Goal: Information Seeking & Learning: Find specific fact

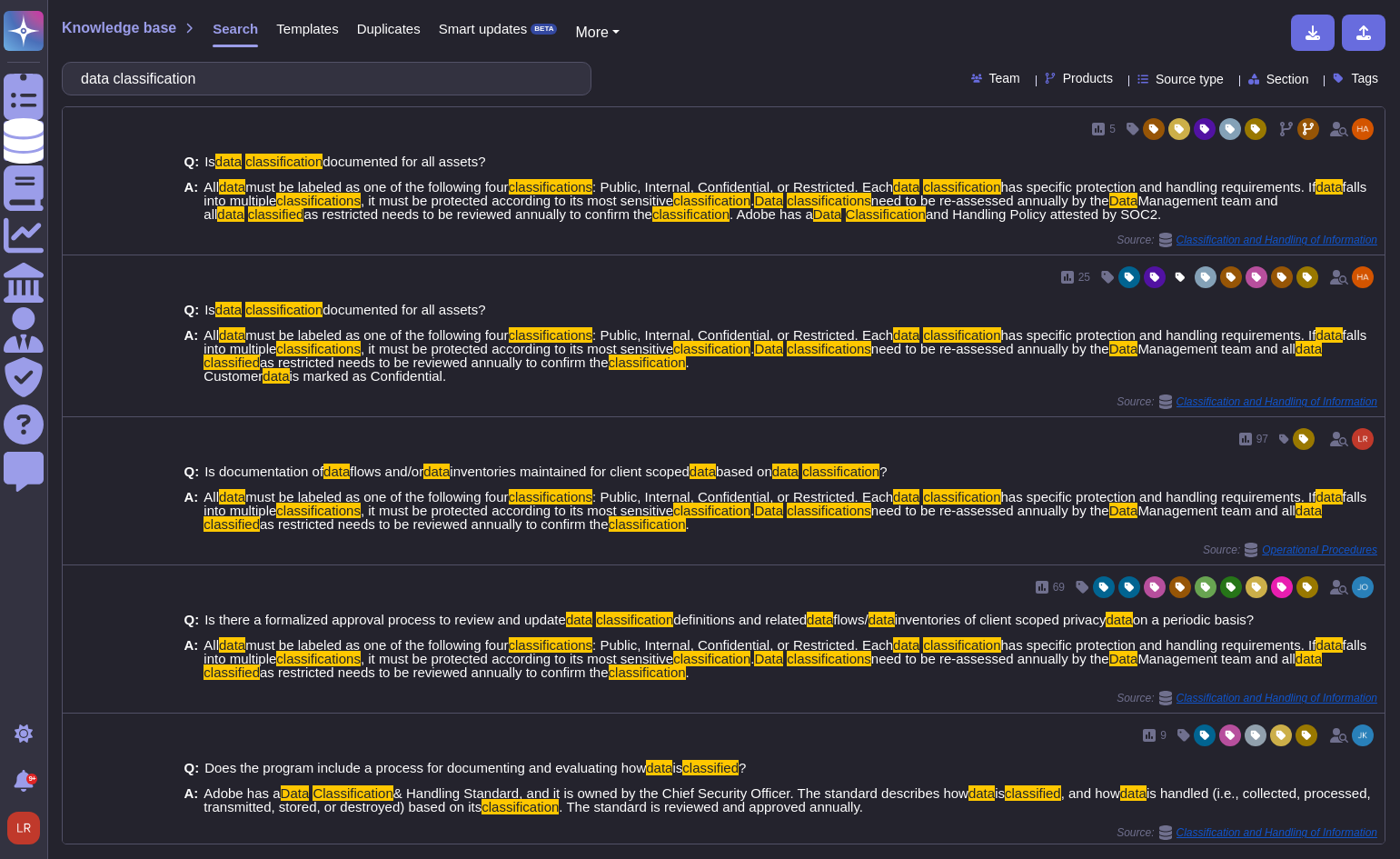
click at [0, 63] on html "Questionnaires Knowledge Base Documents Analytics CAIQ / SIG Admin Trust Center…" at bounding box center [700, 430] width 1400 height 859
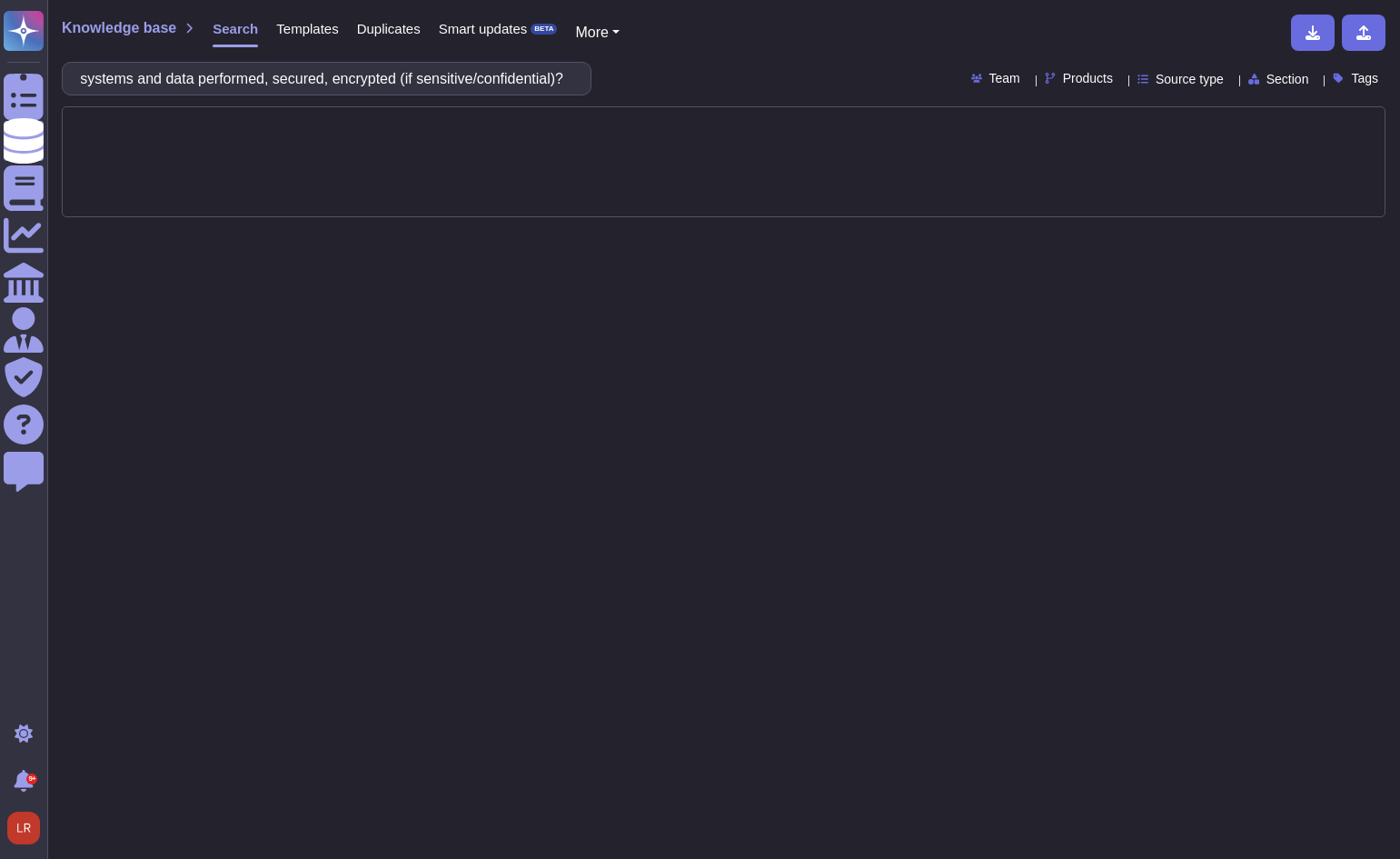
type input "Are backups of systems and data performed, secured, encrypted (if sensitive/con…"
click at [1086, 84] on div "Products" at bounding box center [1082, 79] width 75 height 13
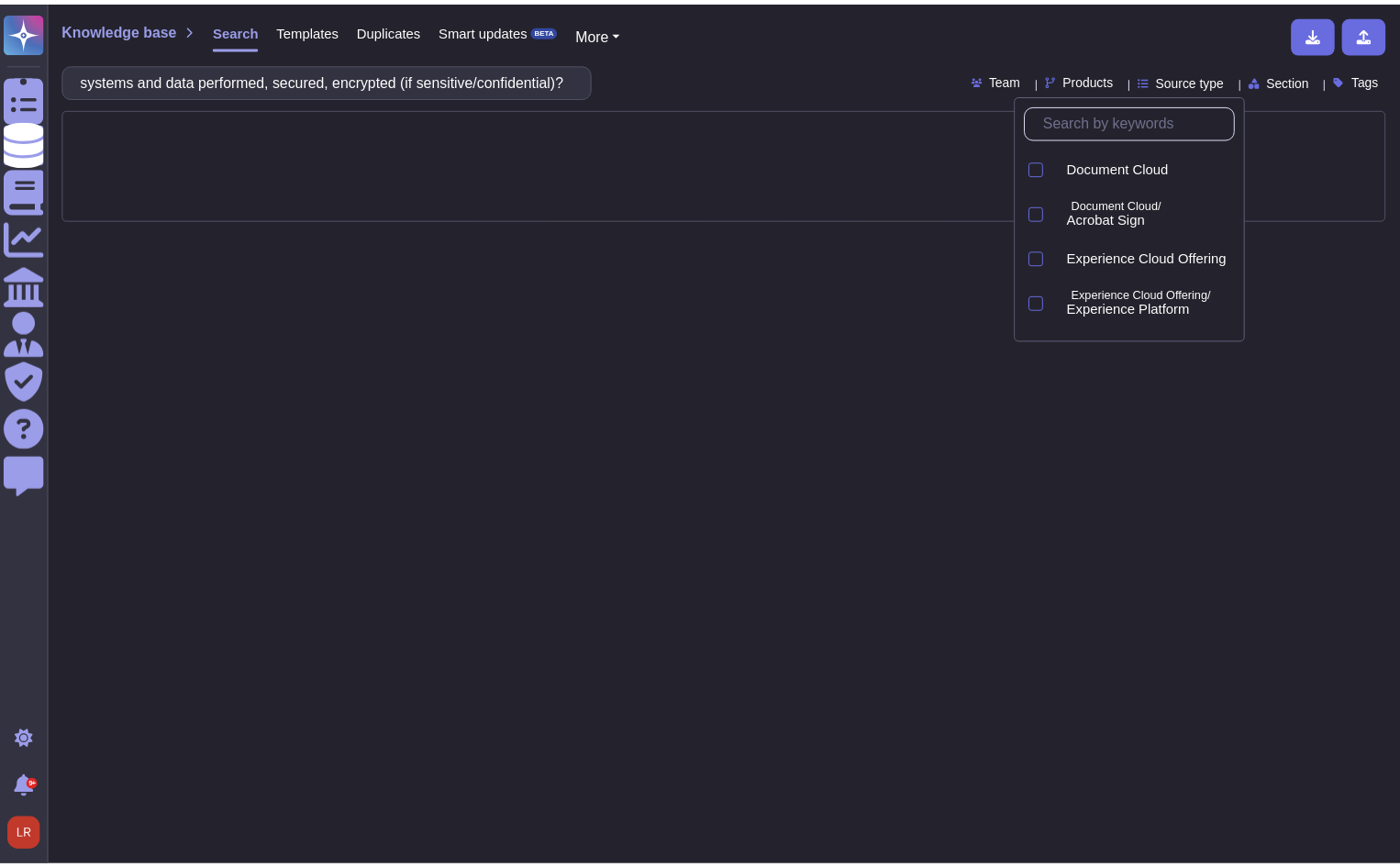
scroll to position [0, 0]
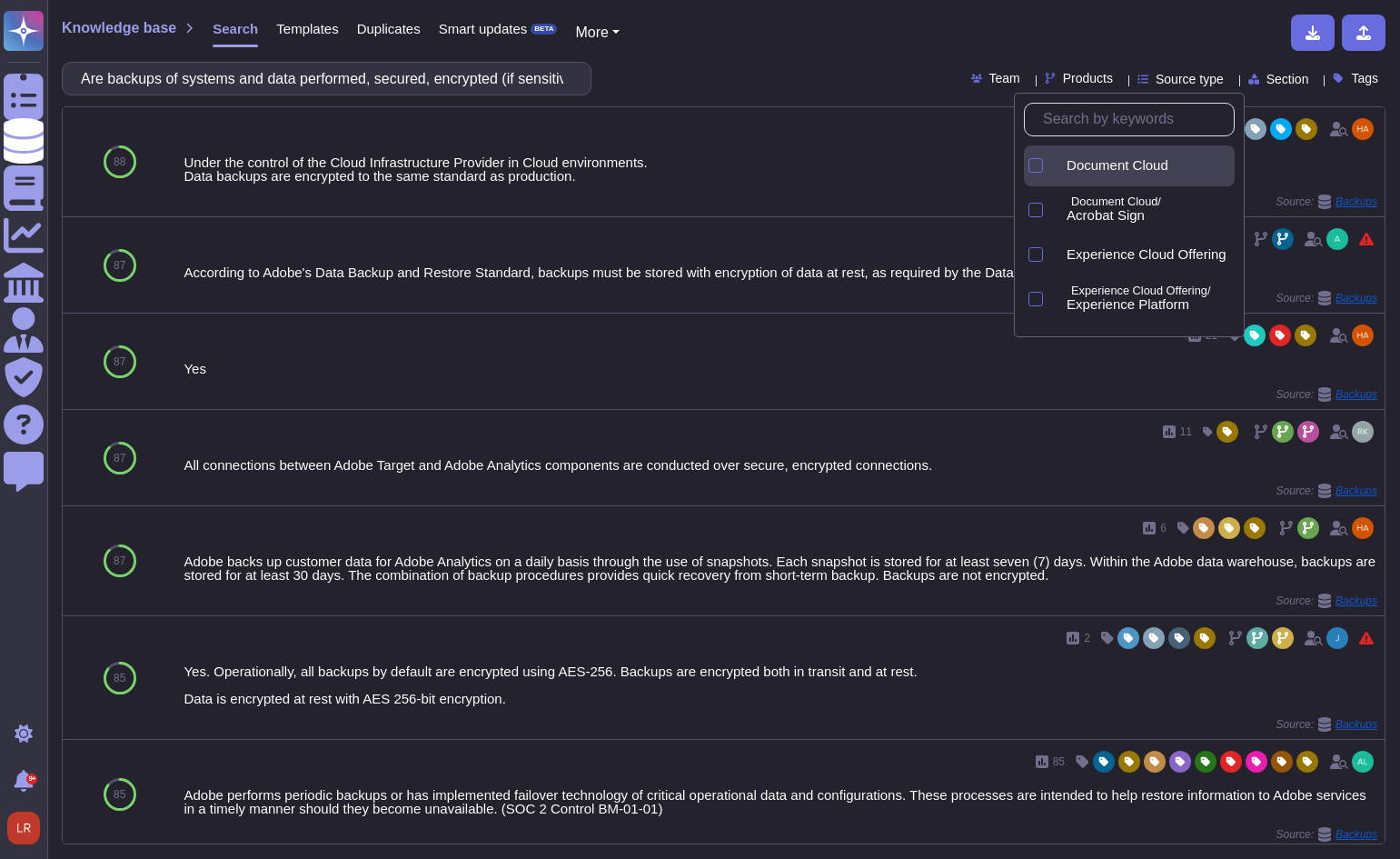
click at [1114, 170] on span "Document Cloud" at bounding box center [1118, 165] width 102 height 16
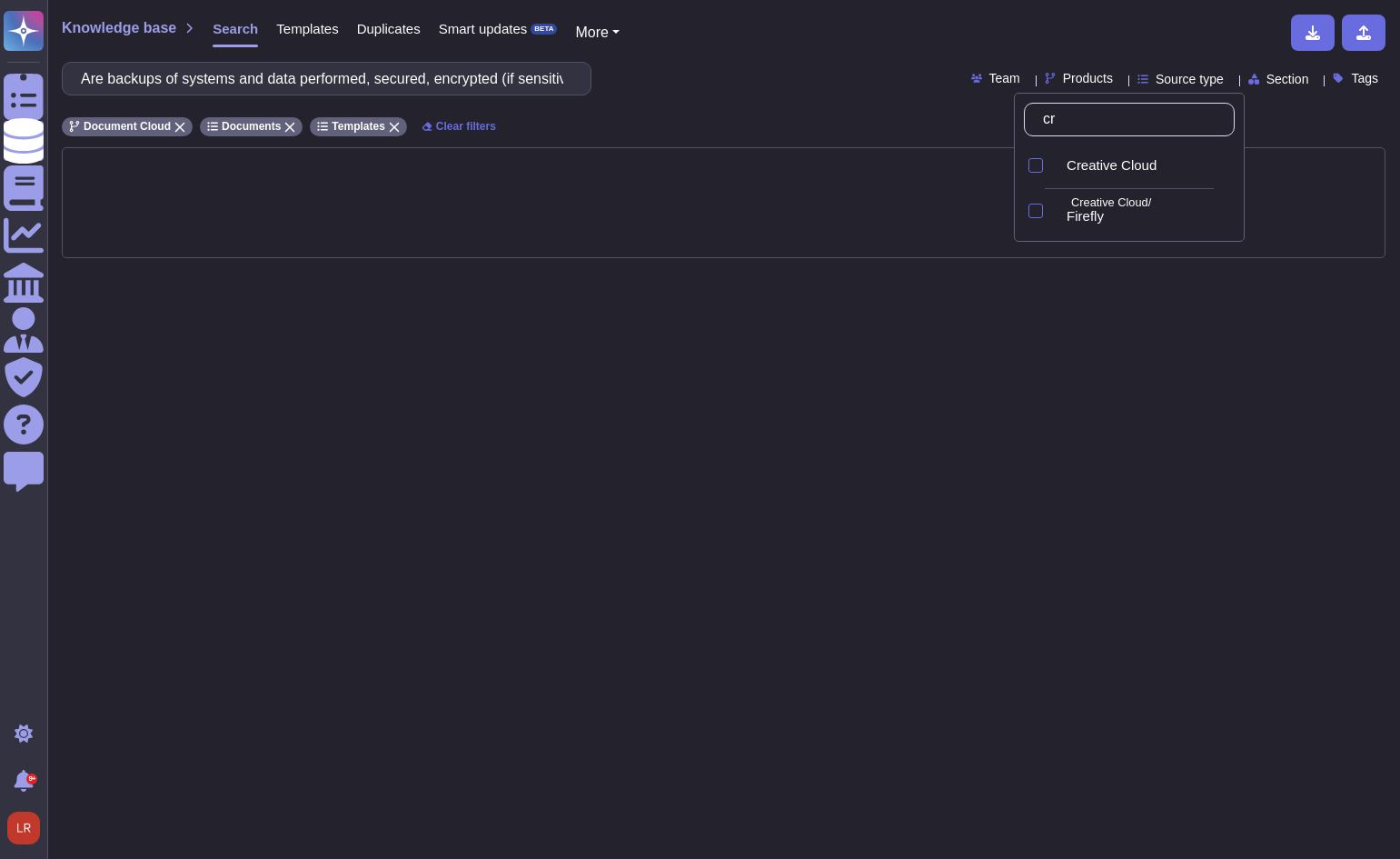
type input "cre"
click at [1105, 165] on span "Creative Cloud" at bounding box center [1111, 165] width 90 height 16
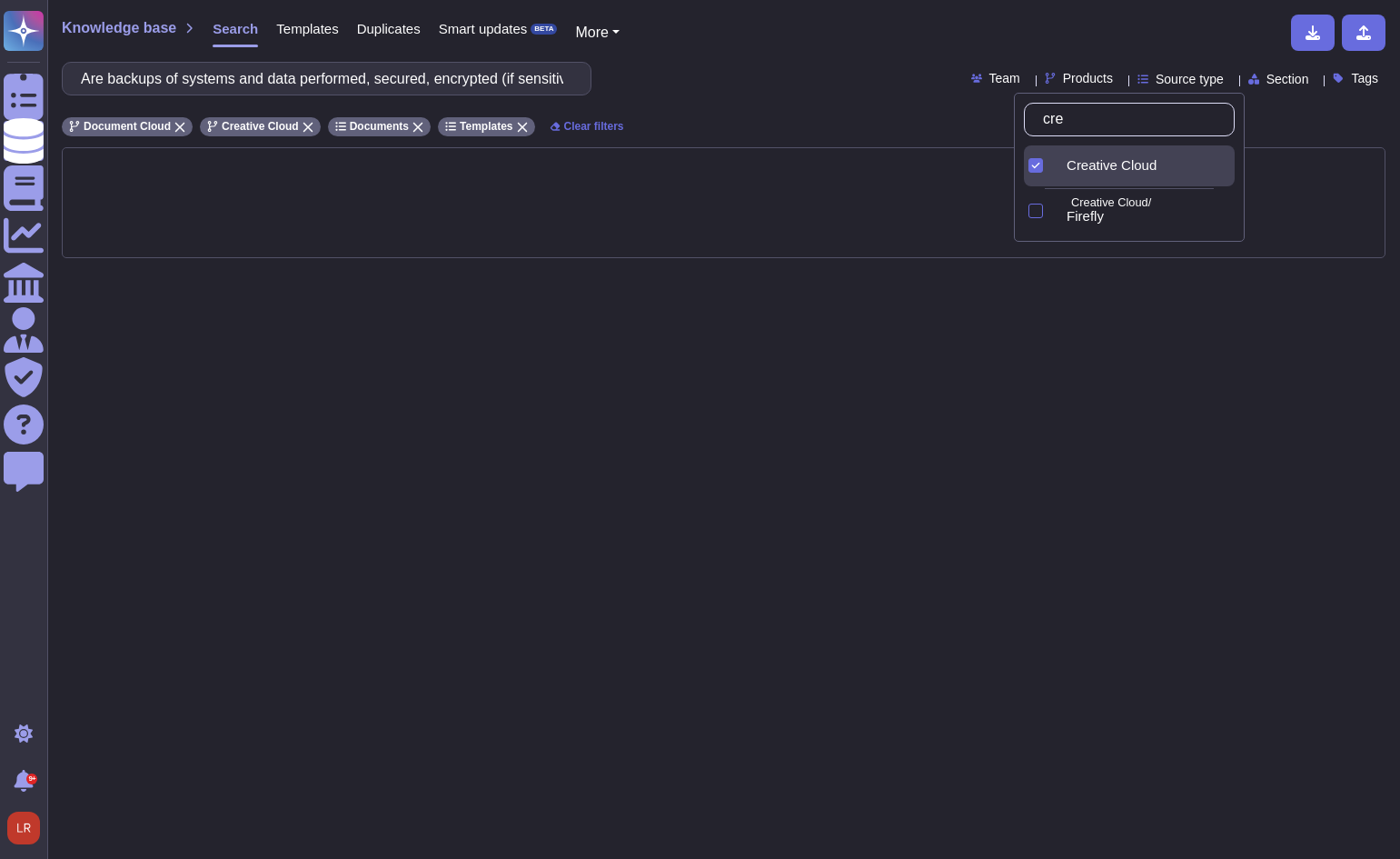
click at [844, 81] on div "Are backups of systems and data performed, secured, encrypted (if sensitive/con…" at bounding box center [723, 78] width 1324 height 34
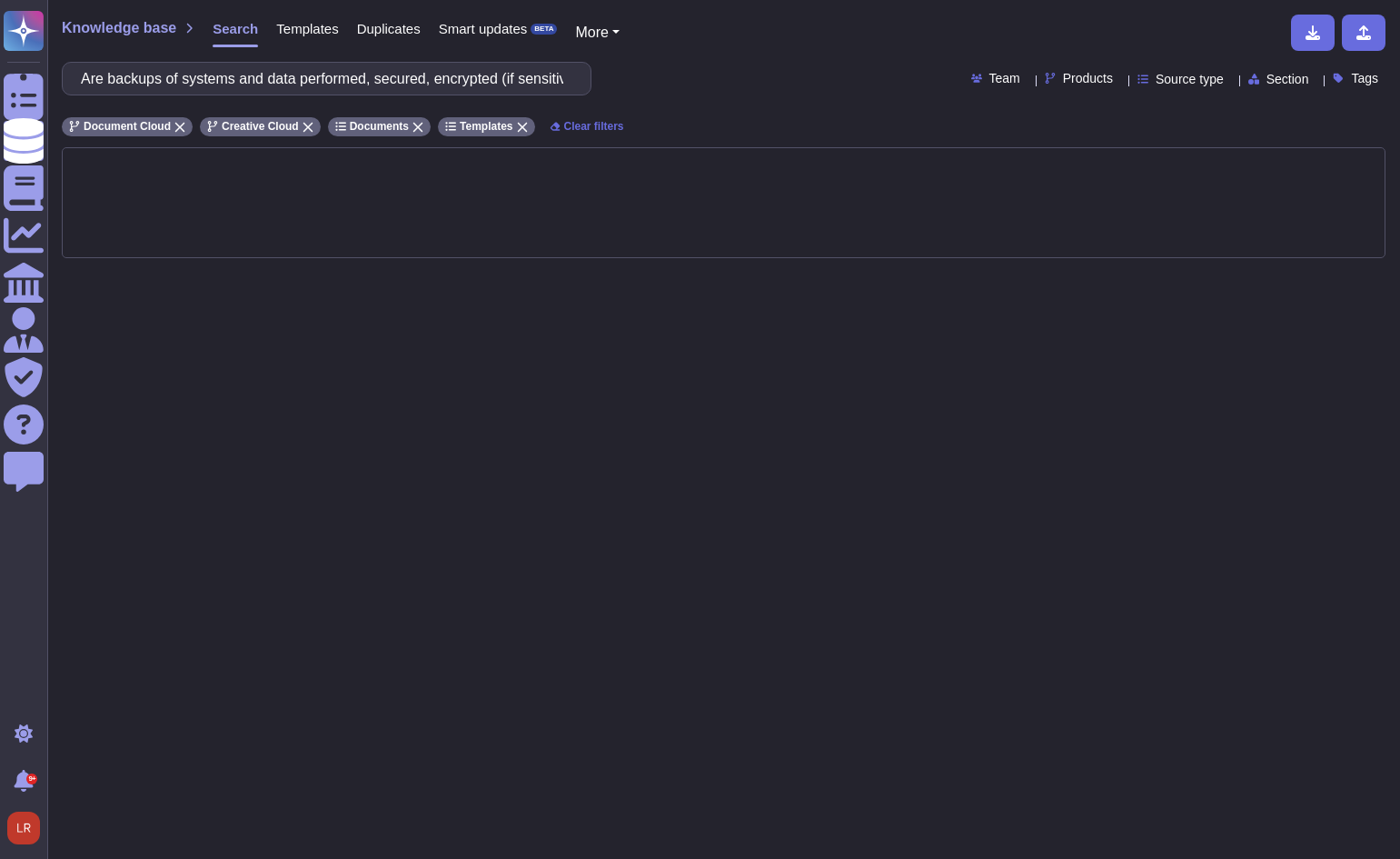
click at [1279, 80] on span "Section" at bounding box center [1287, 78] width 42 height 13
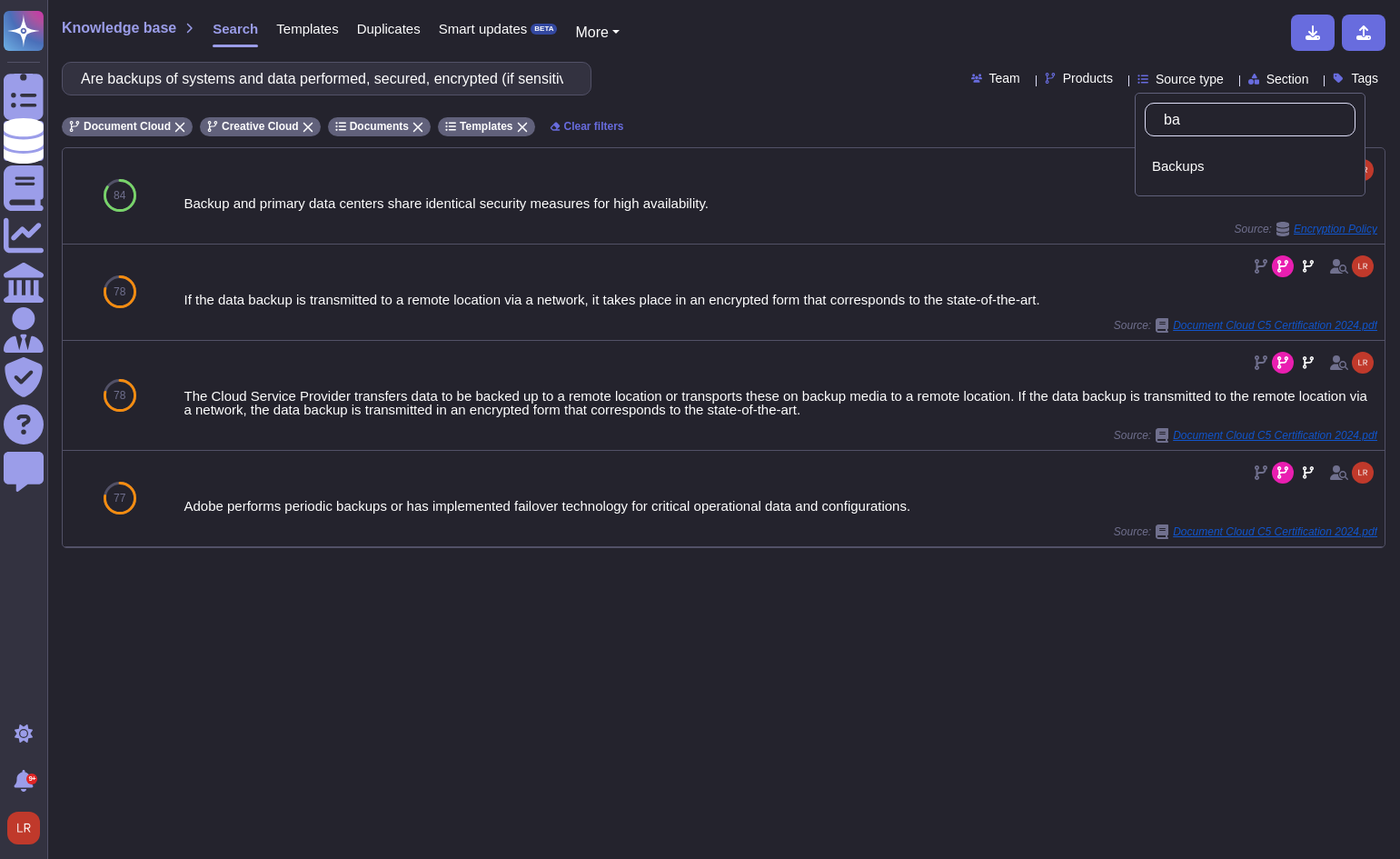
type input "bac"
click at [1223, 169] on div "Backups" at bounding box center [1250, 166] width 196 height 16
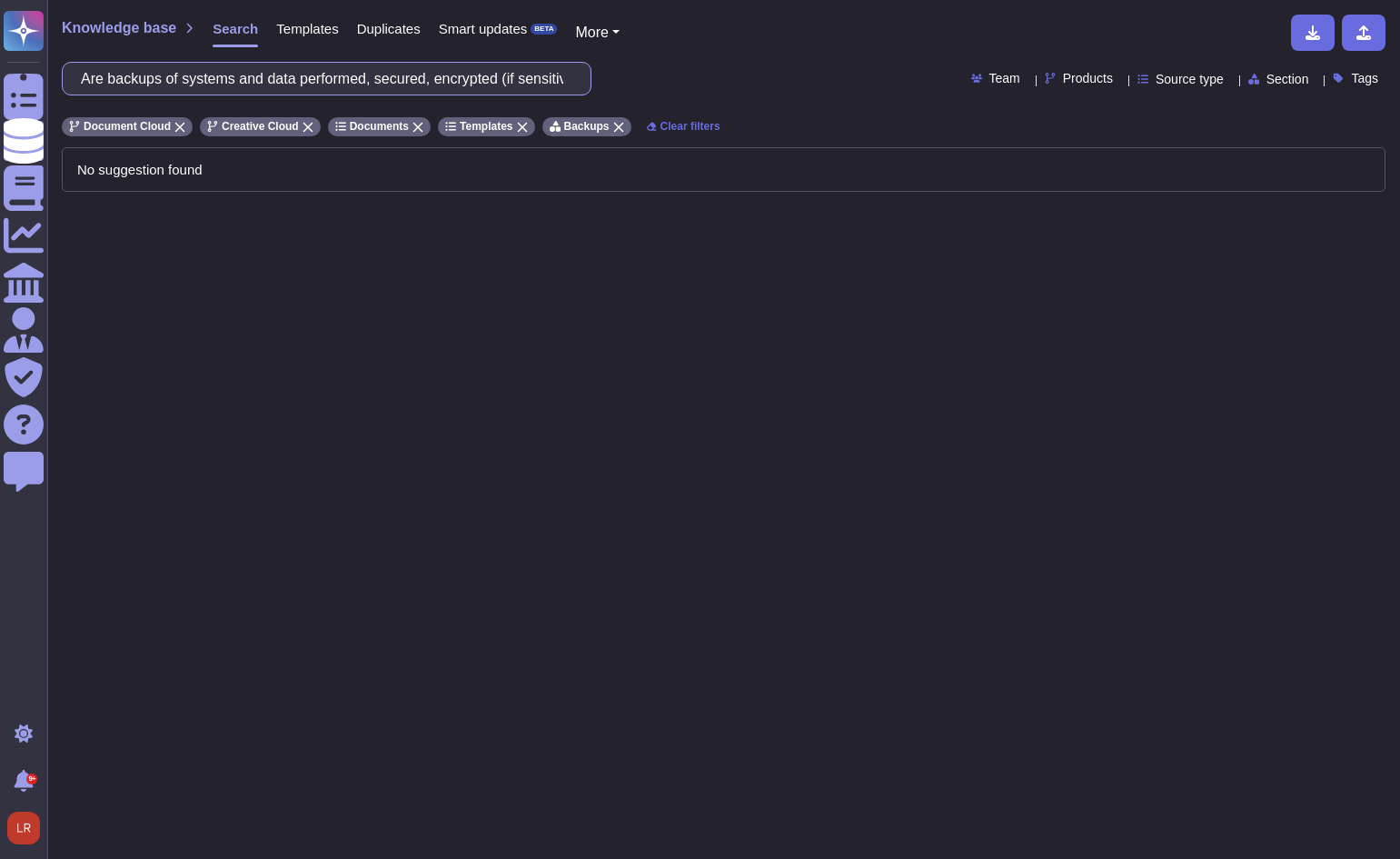
click at [276, 90] on input "Are backups of systems and data performed, secured, encrypted (if sensitive/con…" at bounding box center [323, 78] width 501 height 32
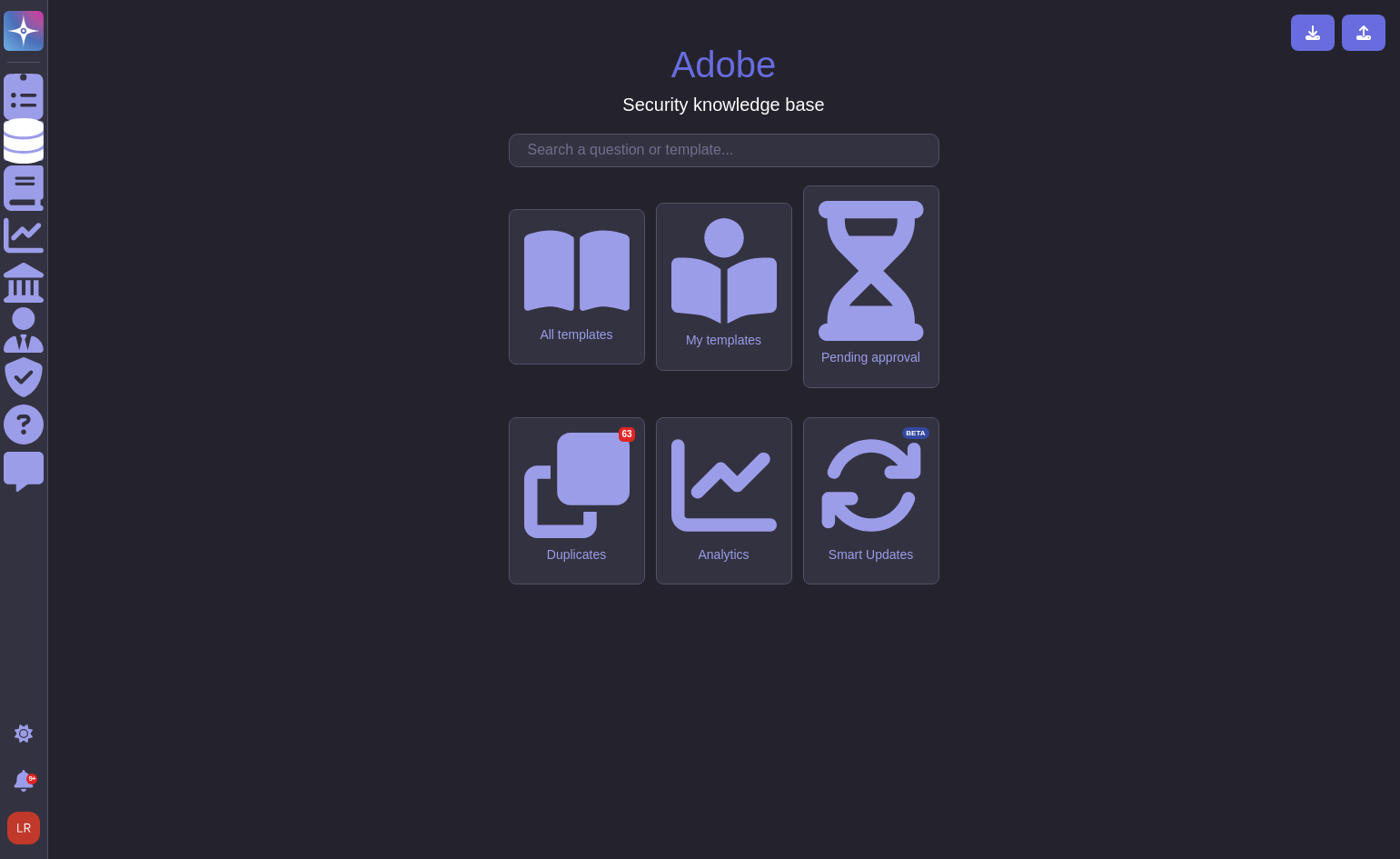
click at [611, 364] on div "All templates" at bounding box center [577, 287] width 135 height 154
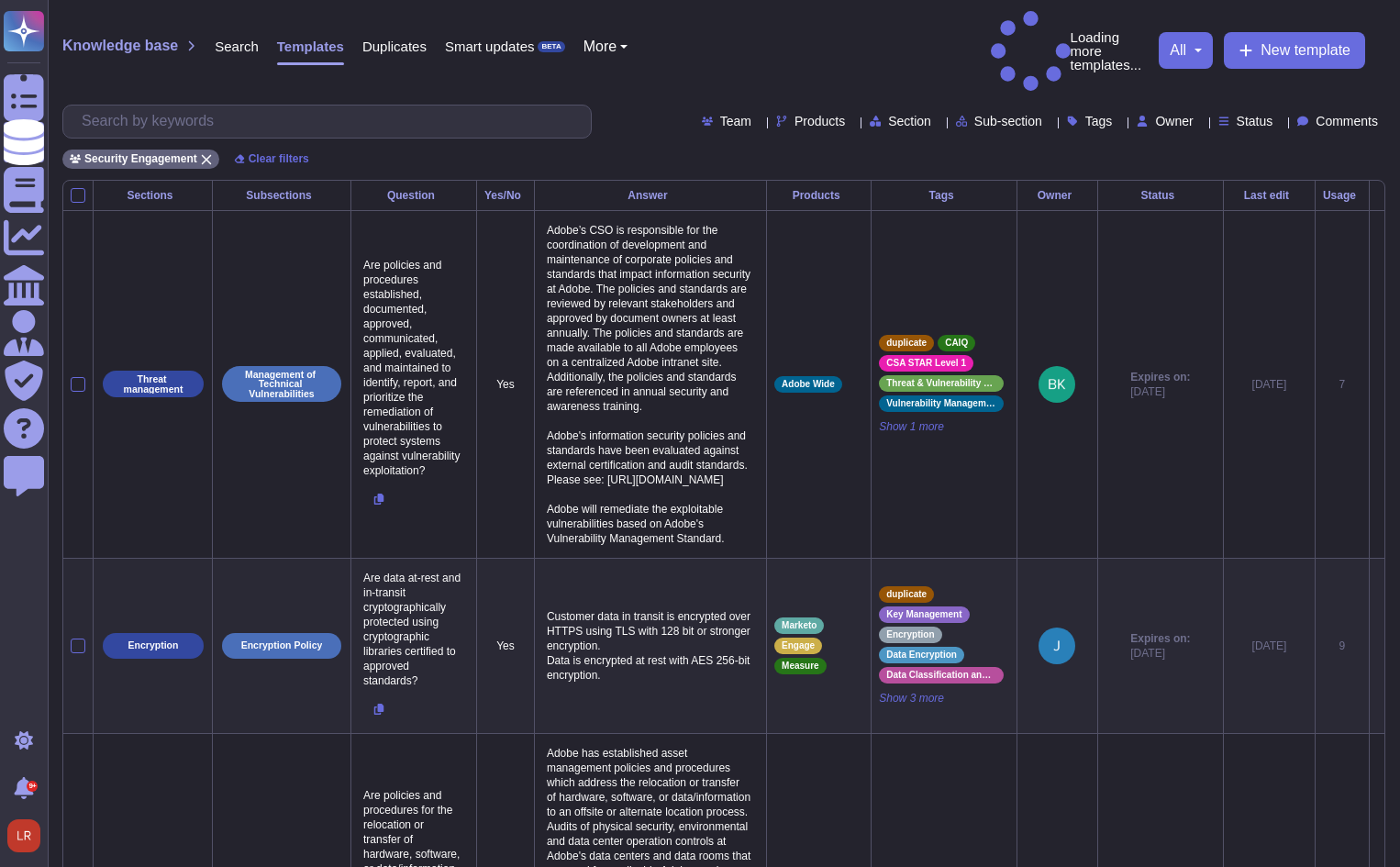
click at [888, 115] on span "Section" at bounding box center [909, 121] width 43 height 13
type input "bac"
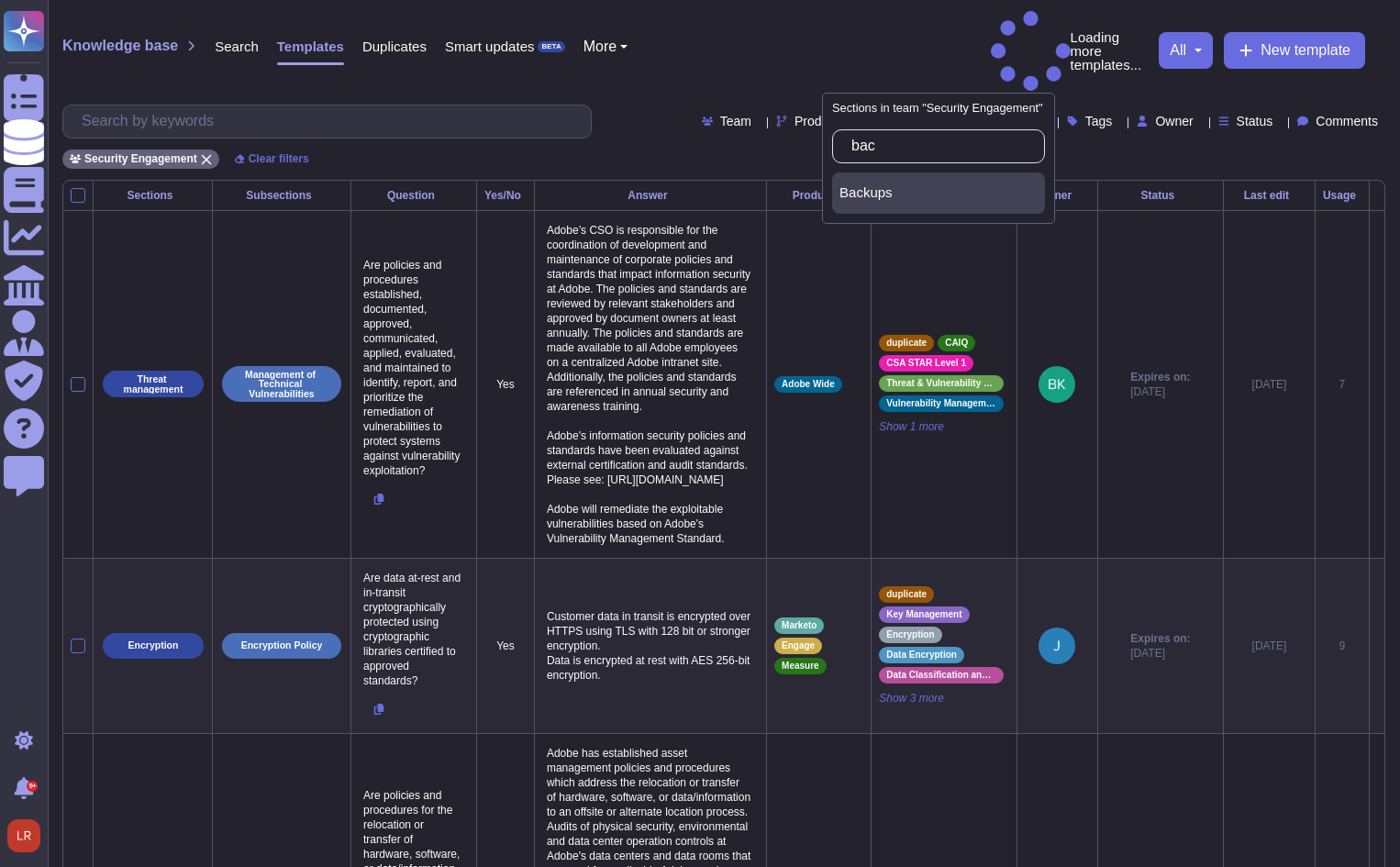
click at [907, 191] on div "Backups" at bounding box center [938, 192] width 198 height 17
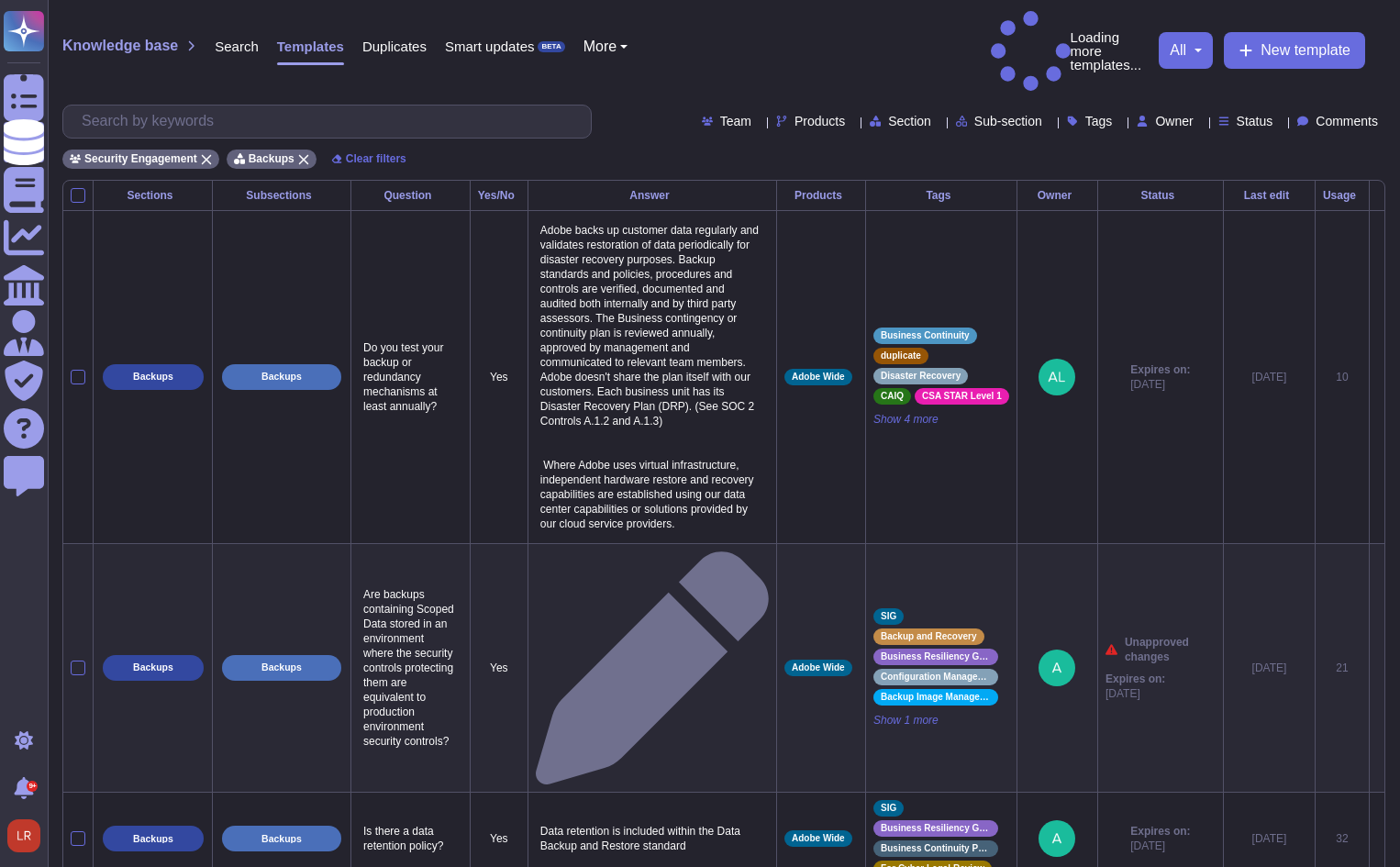
click at [853, 121] on icon at bounding box center [853, 121] width 0 height 0
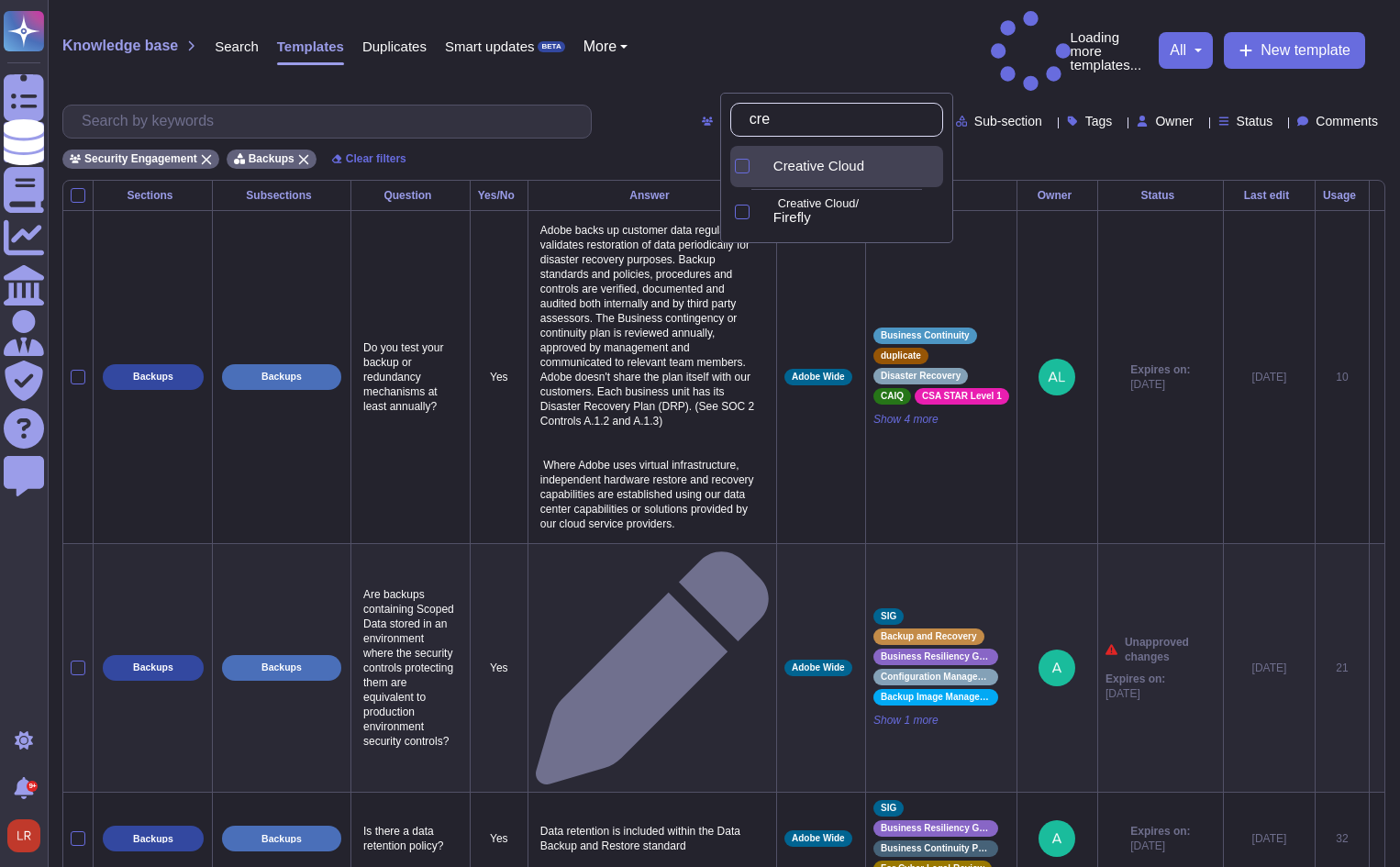
click at [829, 156] on div "Creative Cloud" at bounding box center [851, 166] width 185 height 41
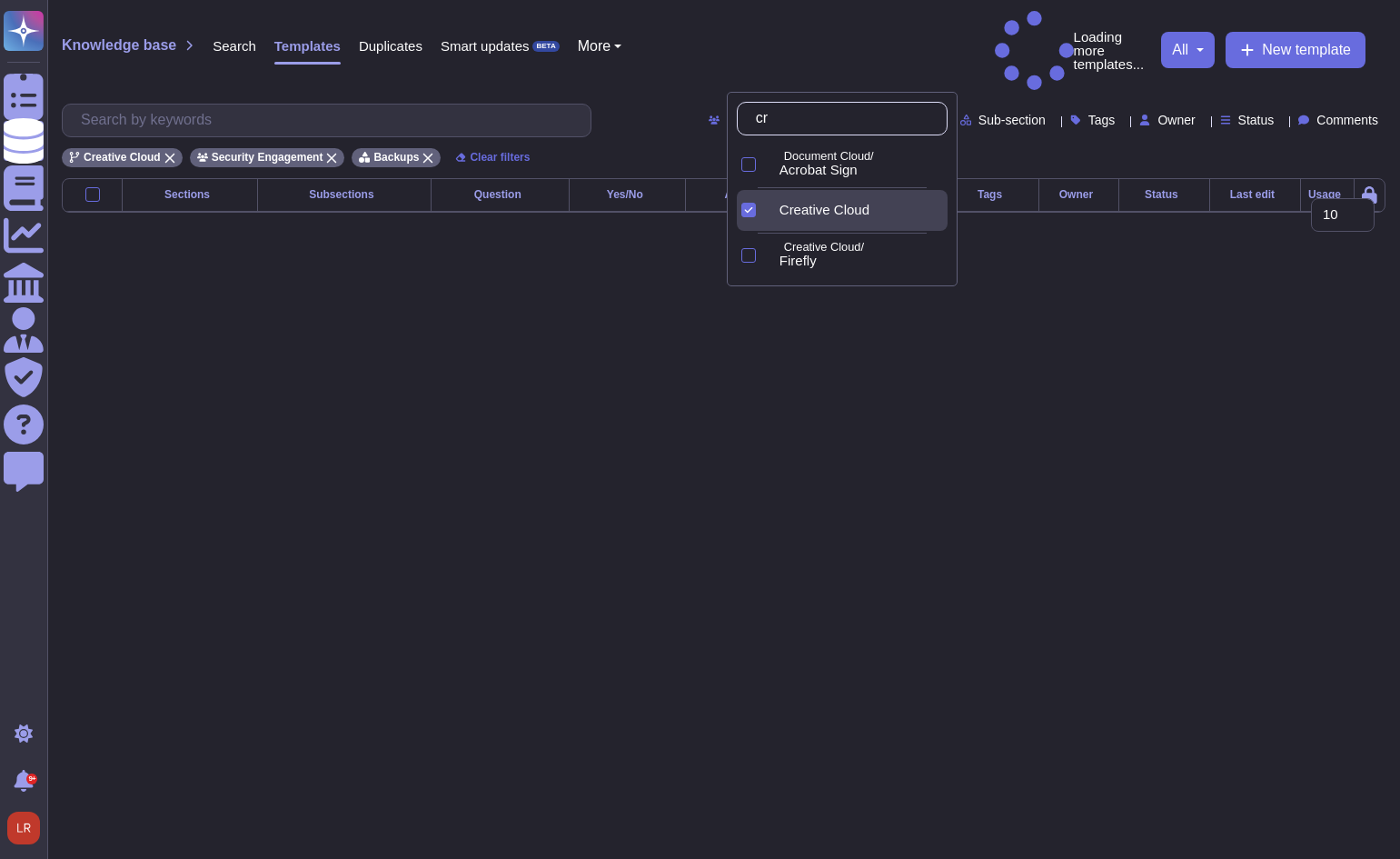
type input "c"
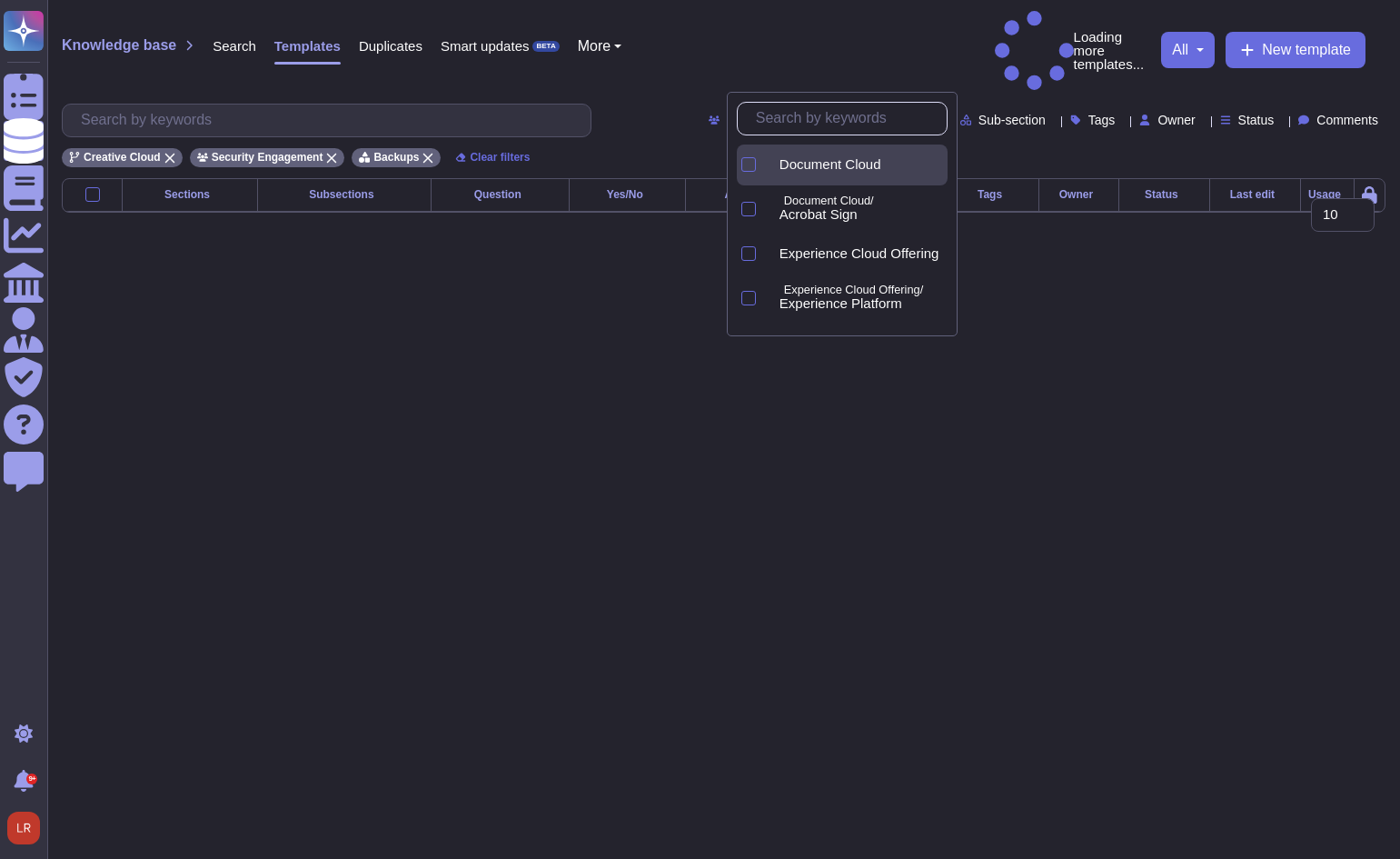
click at [876, 162] on span "Document Cloud" at bounding box center [831, 164] width 102 height 16
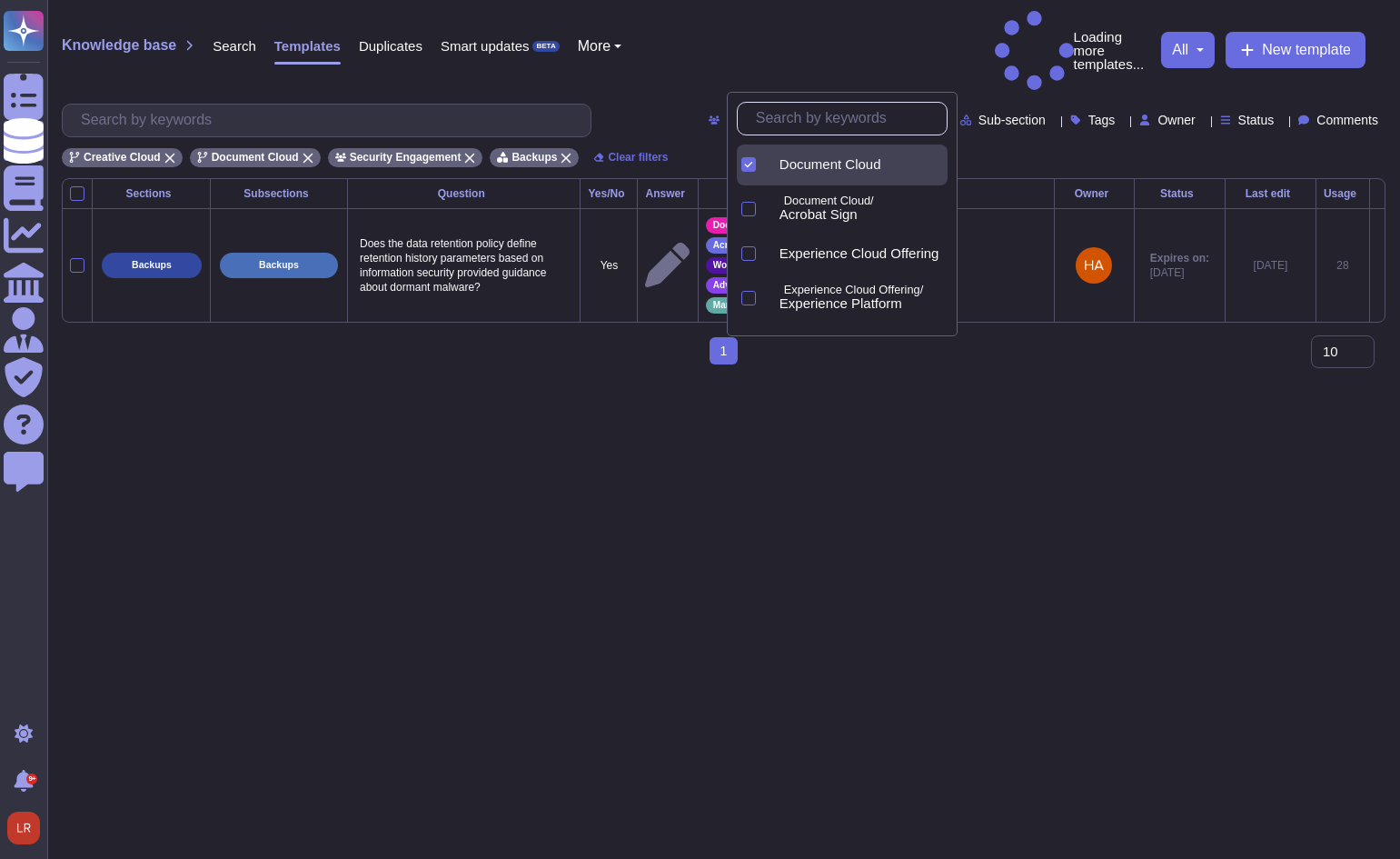
click at [816, 40] on div "Knowledge base Search Templates Duplicates Smart updates BETA More Loading more…" at bounding box center [723, 50] width 1324 height 79
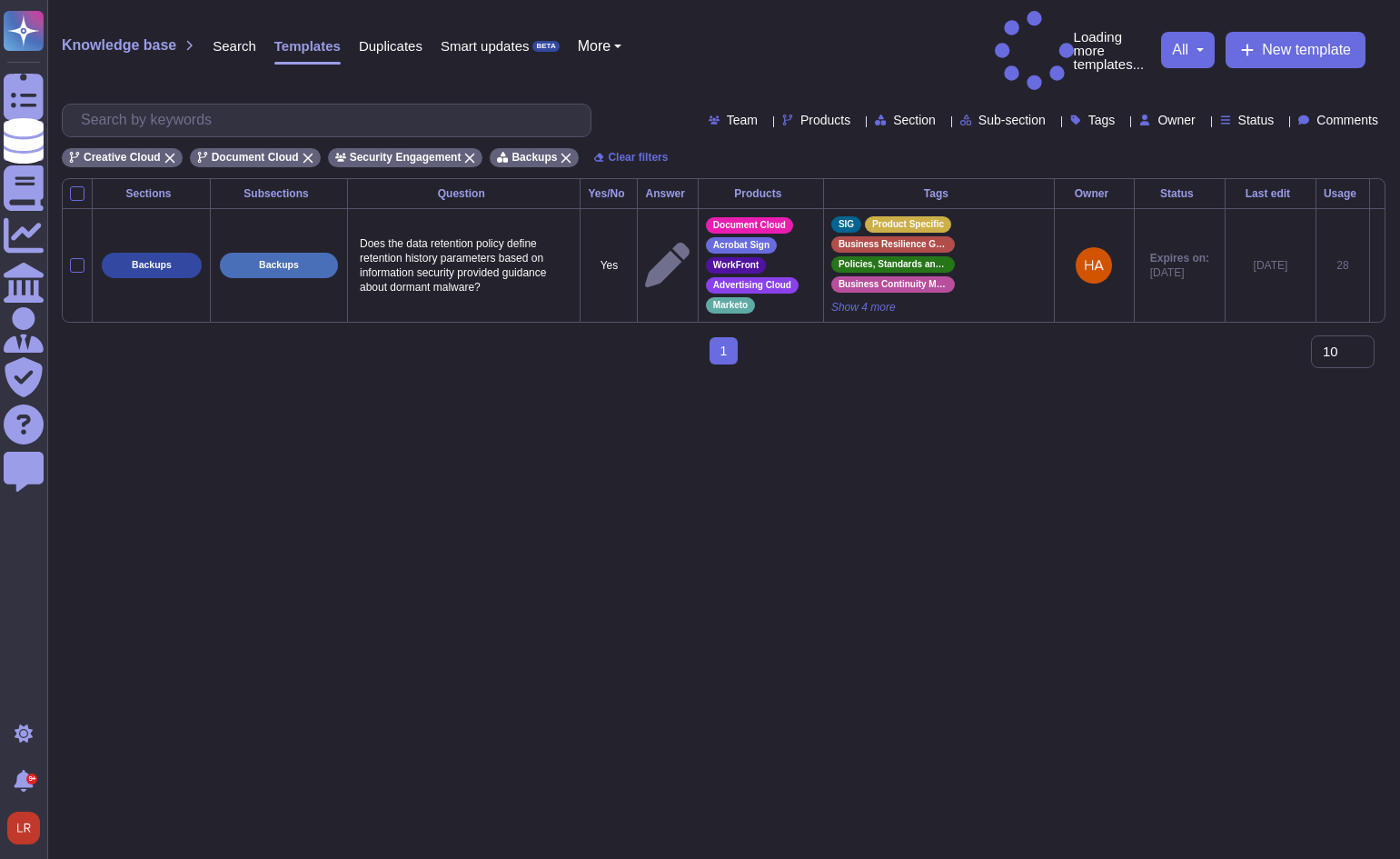
click at [816, 42] on div "Knowledge base Search Templates Duplicates Smart updates BETA More Loading more…" at bounding box center [723, 50] width 1324 height 79
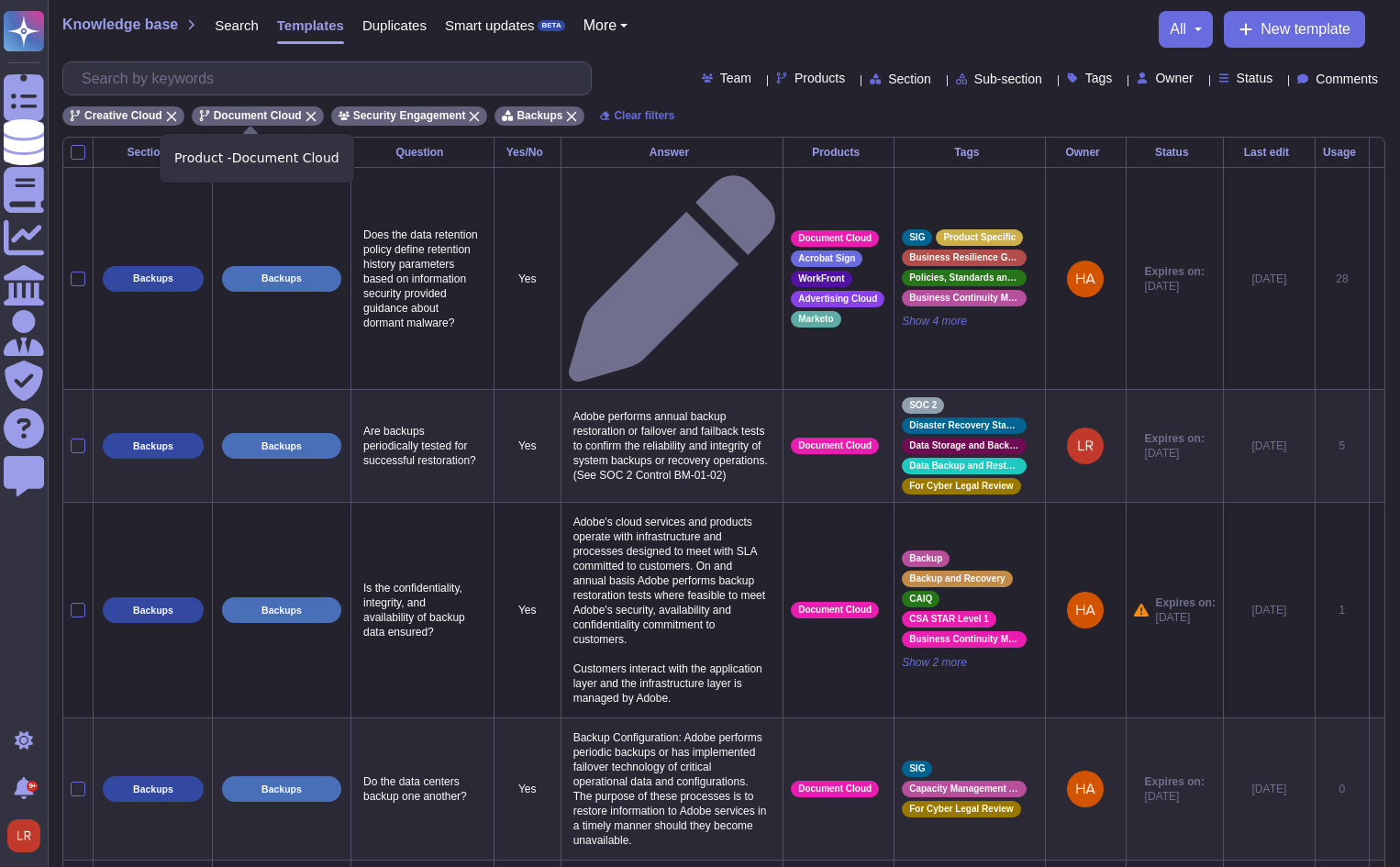
click at [305, 116] on icon at bounding box center [310, 116] width 11 height 11
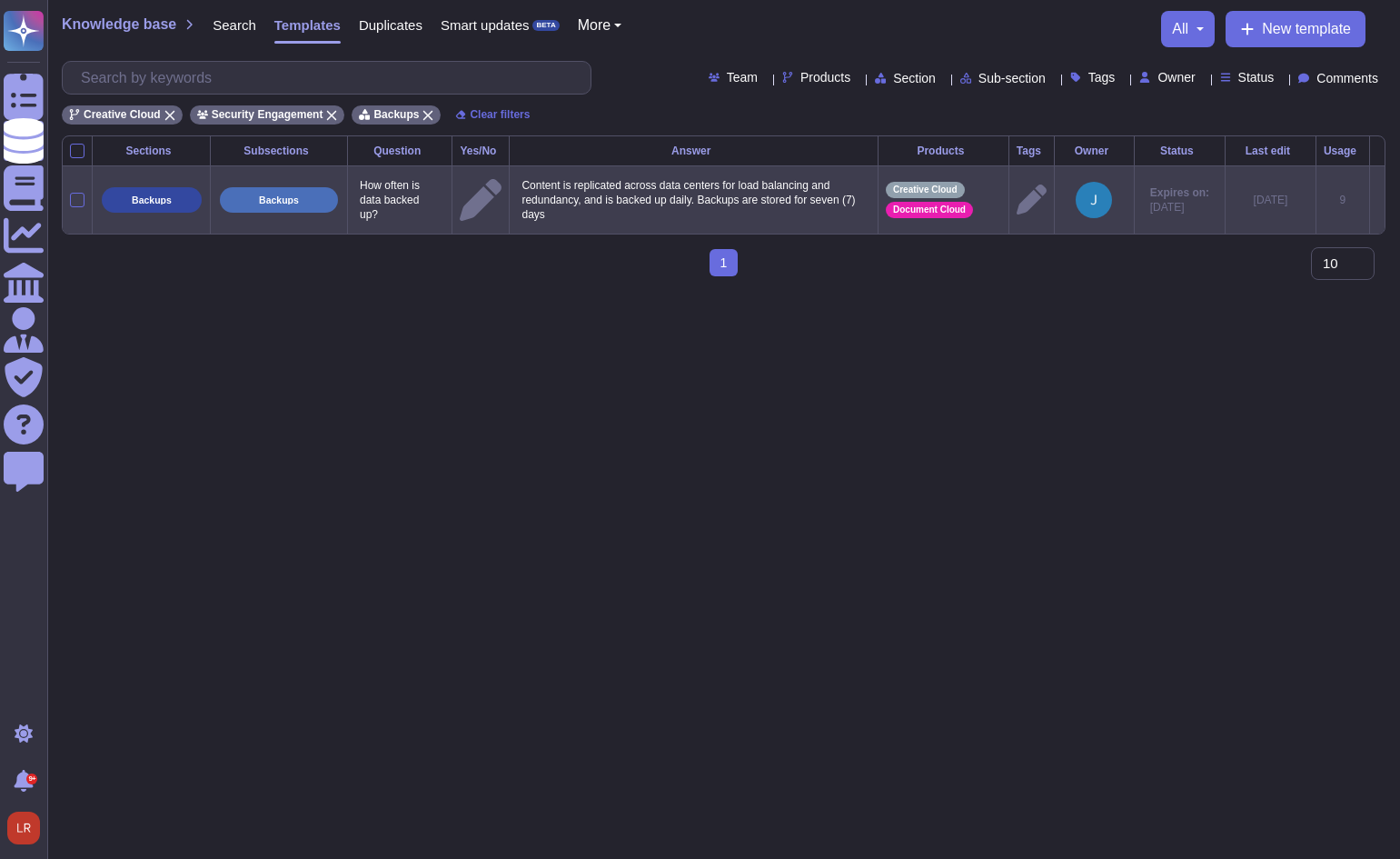
click at [714, 194] on p "Content is replicated across data centers for load balancing and redundancy, an…" at bounding box center [693, 199] width 353 height 53
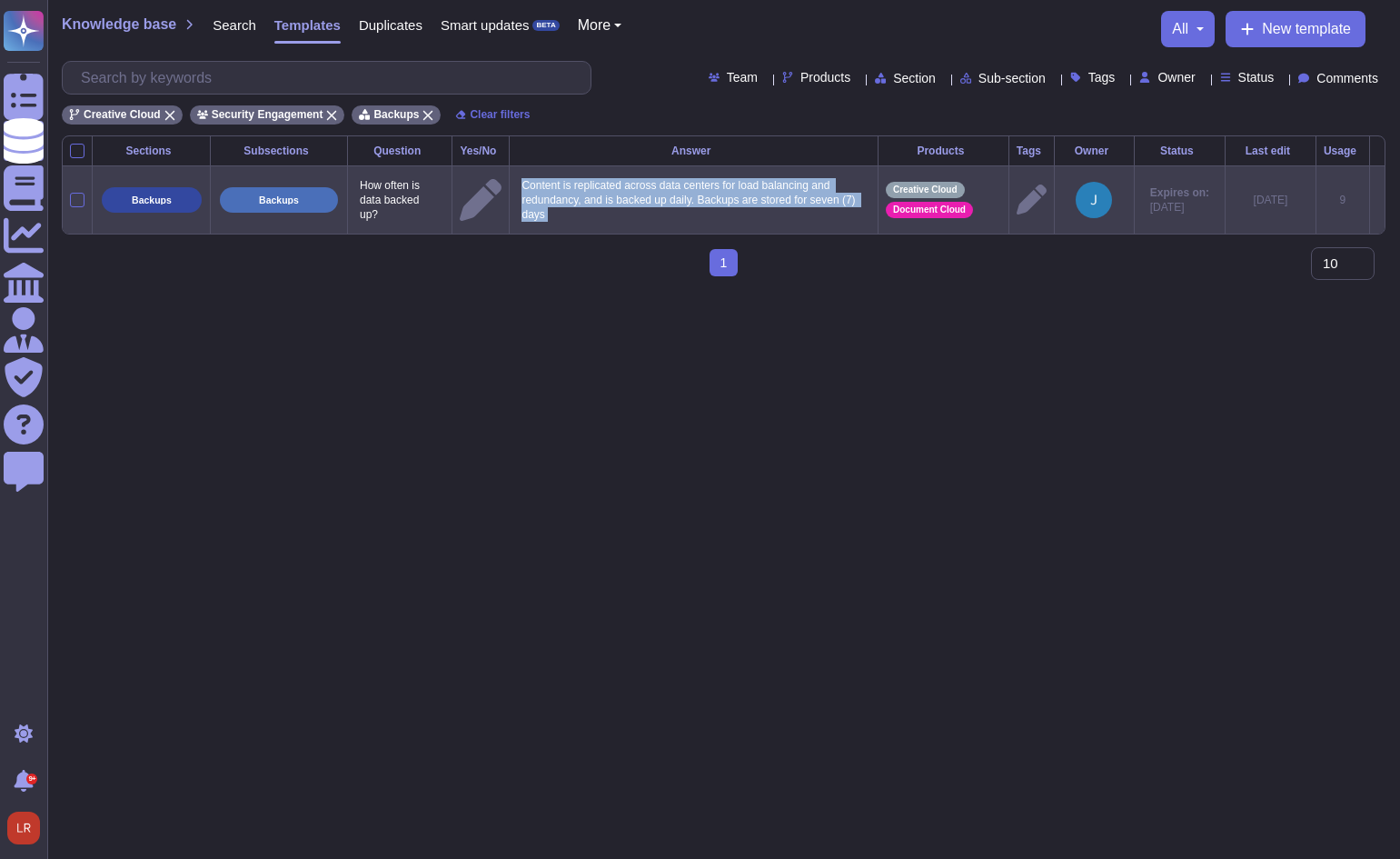
click at [714, 194] on p "Content is replicated across data centers for load balancing and redundancy, an…" at bounding box center [693, 199] width 353 height 53
copy p "Content is replicated across data centers for load balancing and redundancy, an…"
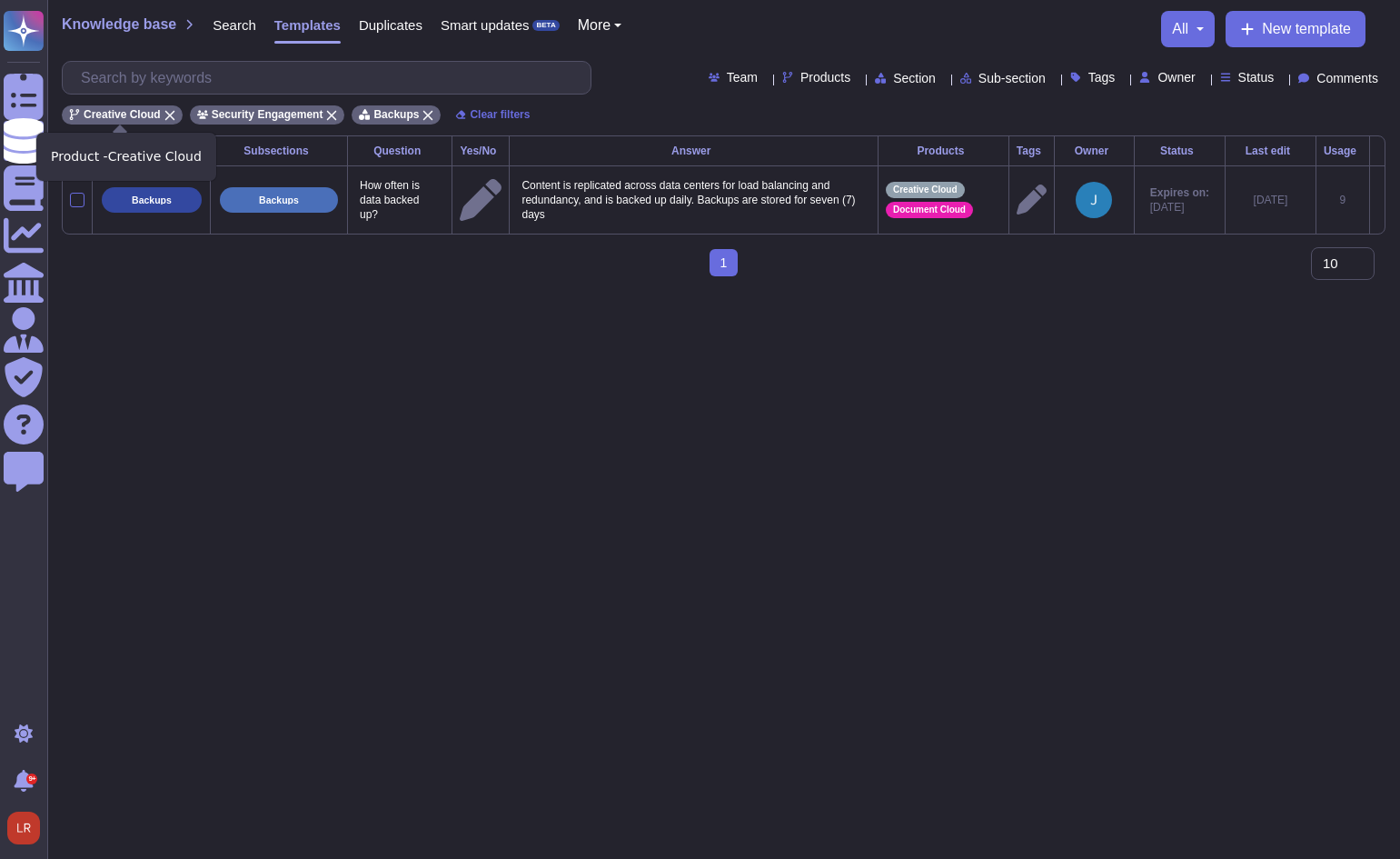
click at [165, 117] on icon at bounding box center [169, 115] width 11 height 11
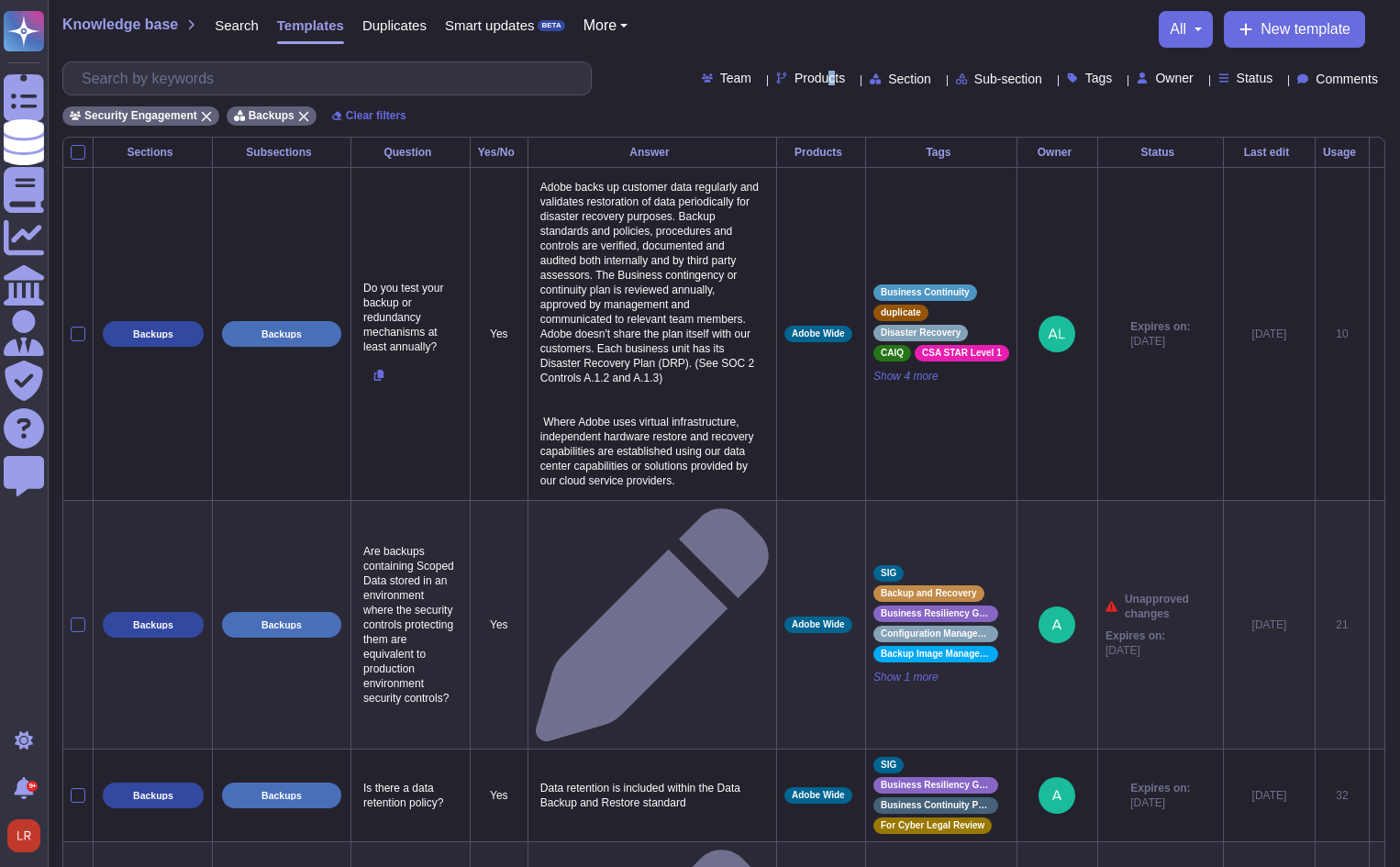
click at [794, 81] on span "Products" at bounding box center [820, 78] width 51 height 13
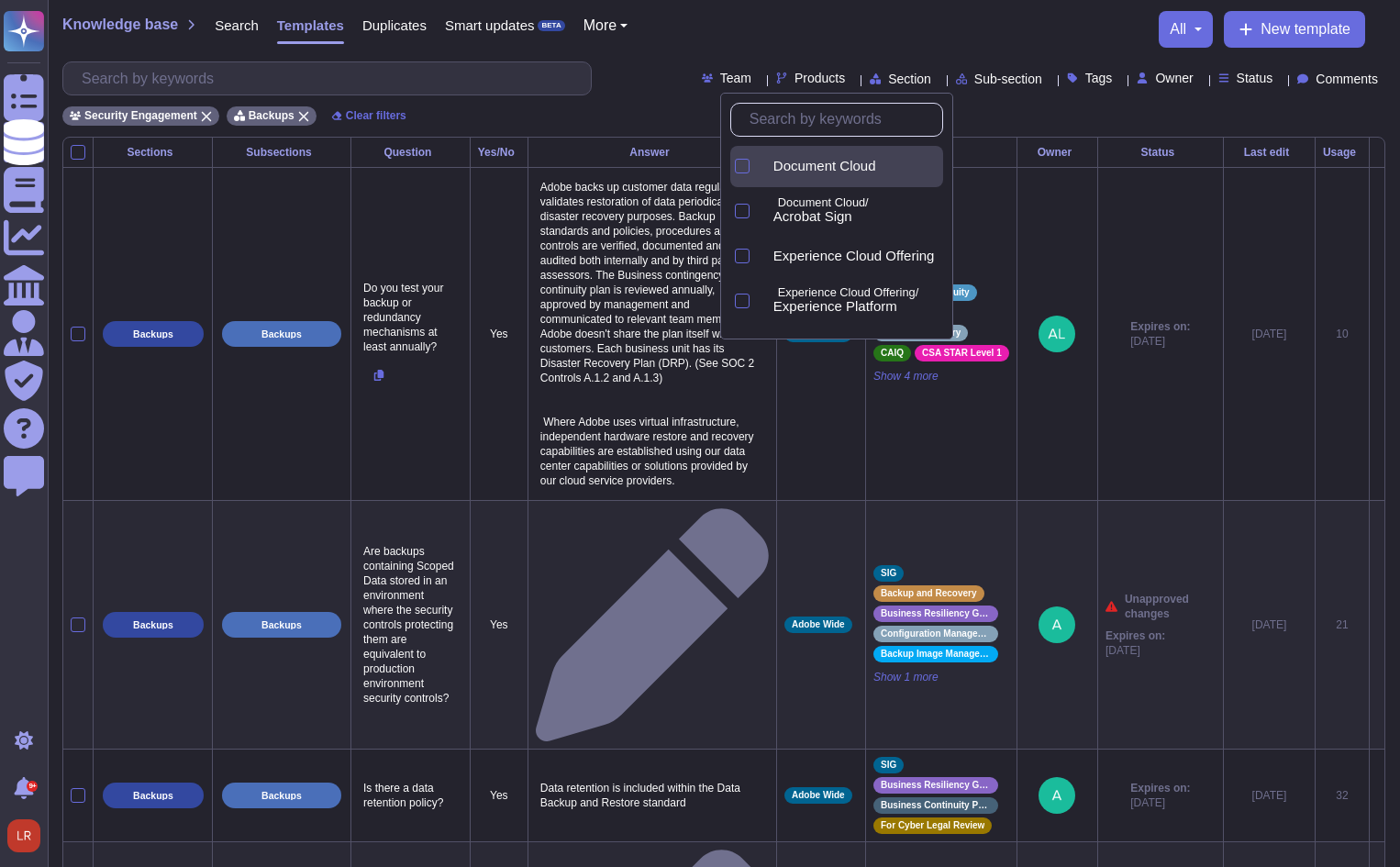
click at [810, 167] on span "Document Cloud" at bounding box center [824, 165] width 103 height 17
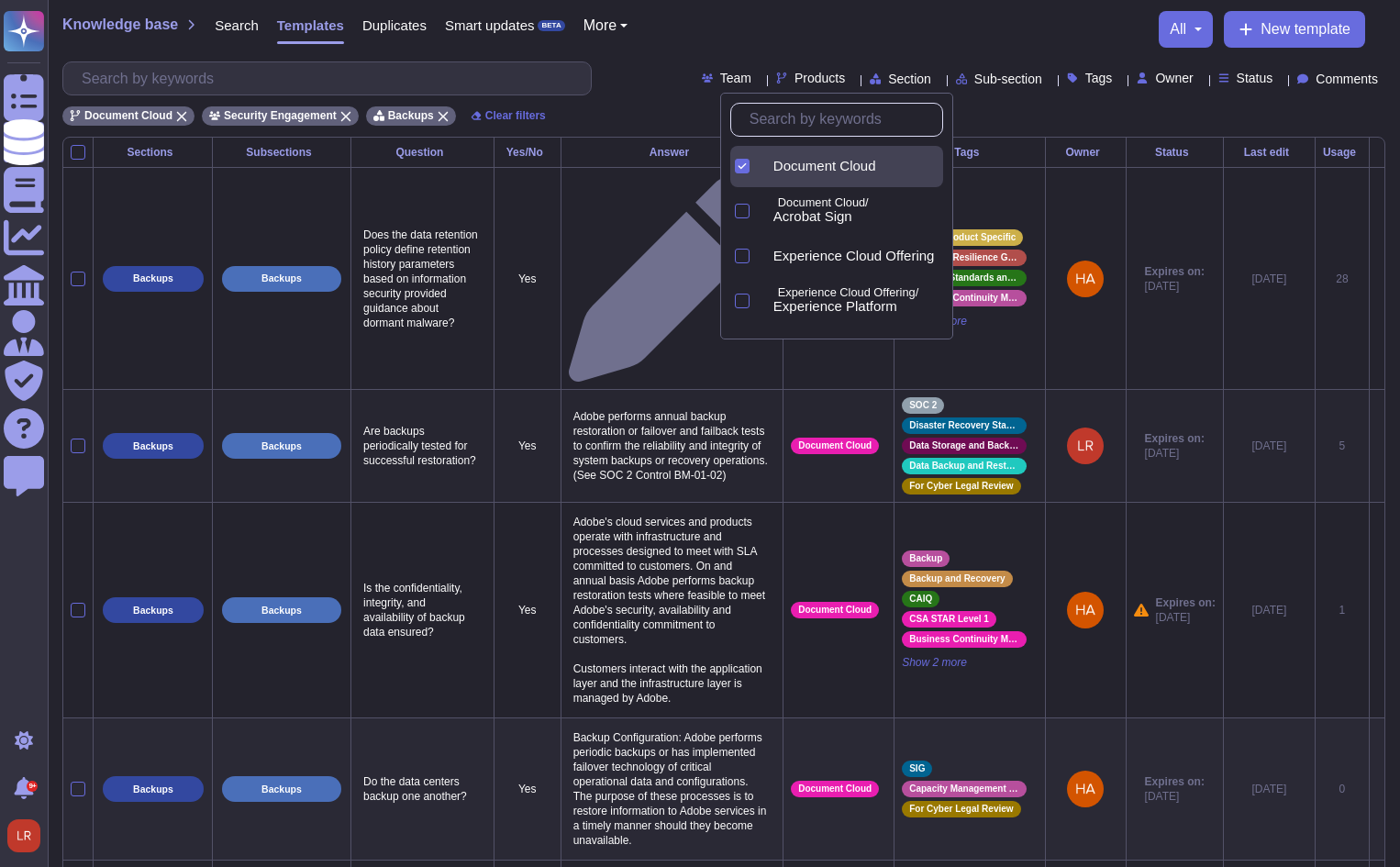
click at [623, 404] on p "Adobe performs annual backup restoration or failover and failback tests to conf…" at bounding box center [672, 445] width 207 height 83
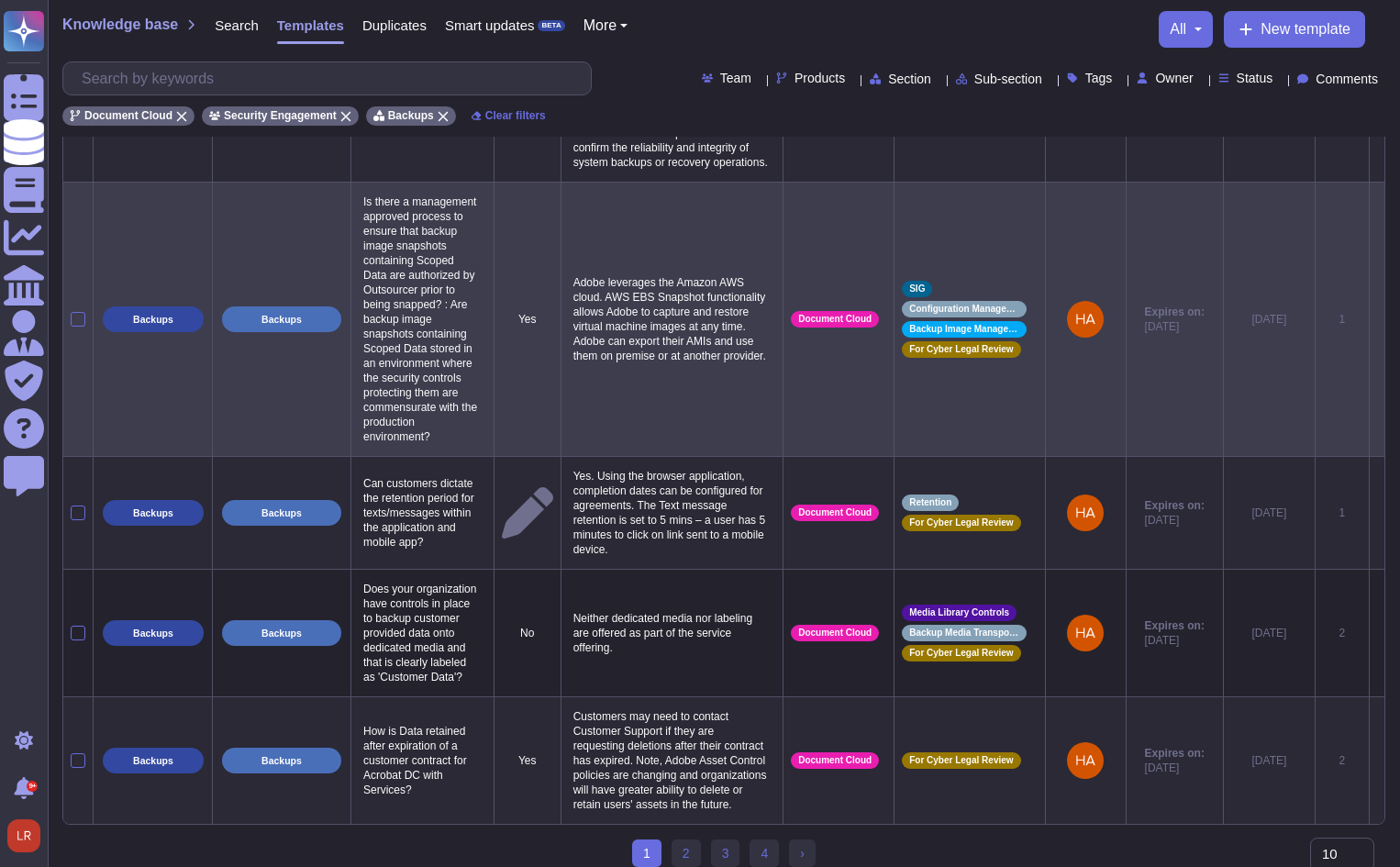
scroll to position [1306, 0]
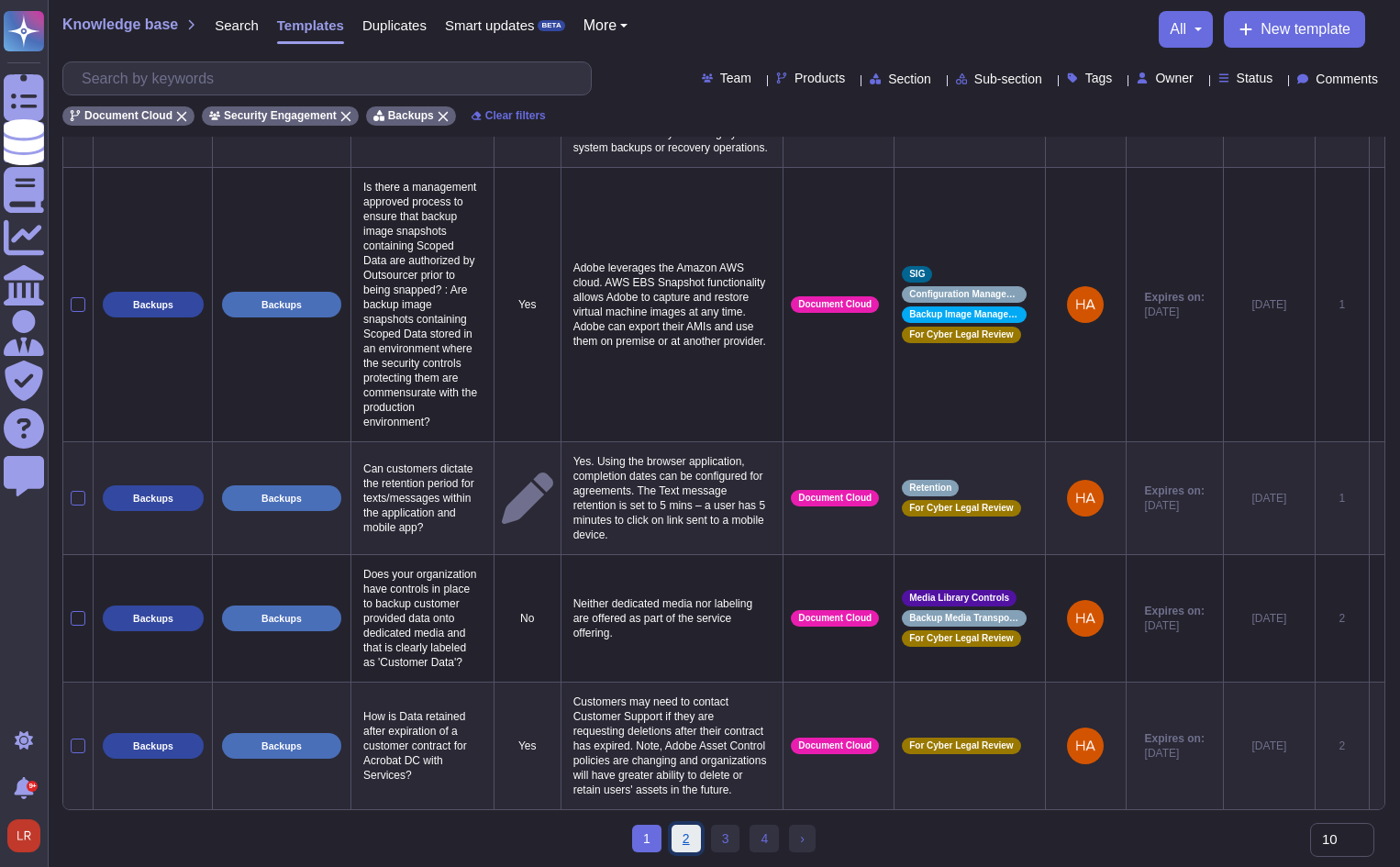
click at [684, 837] on link "2" at bounding box center [686, 838] width 29 height 27
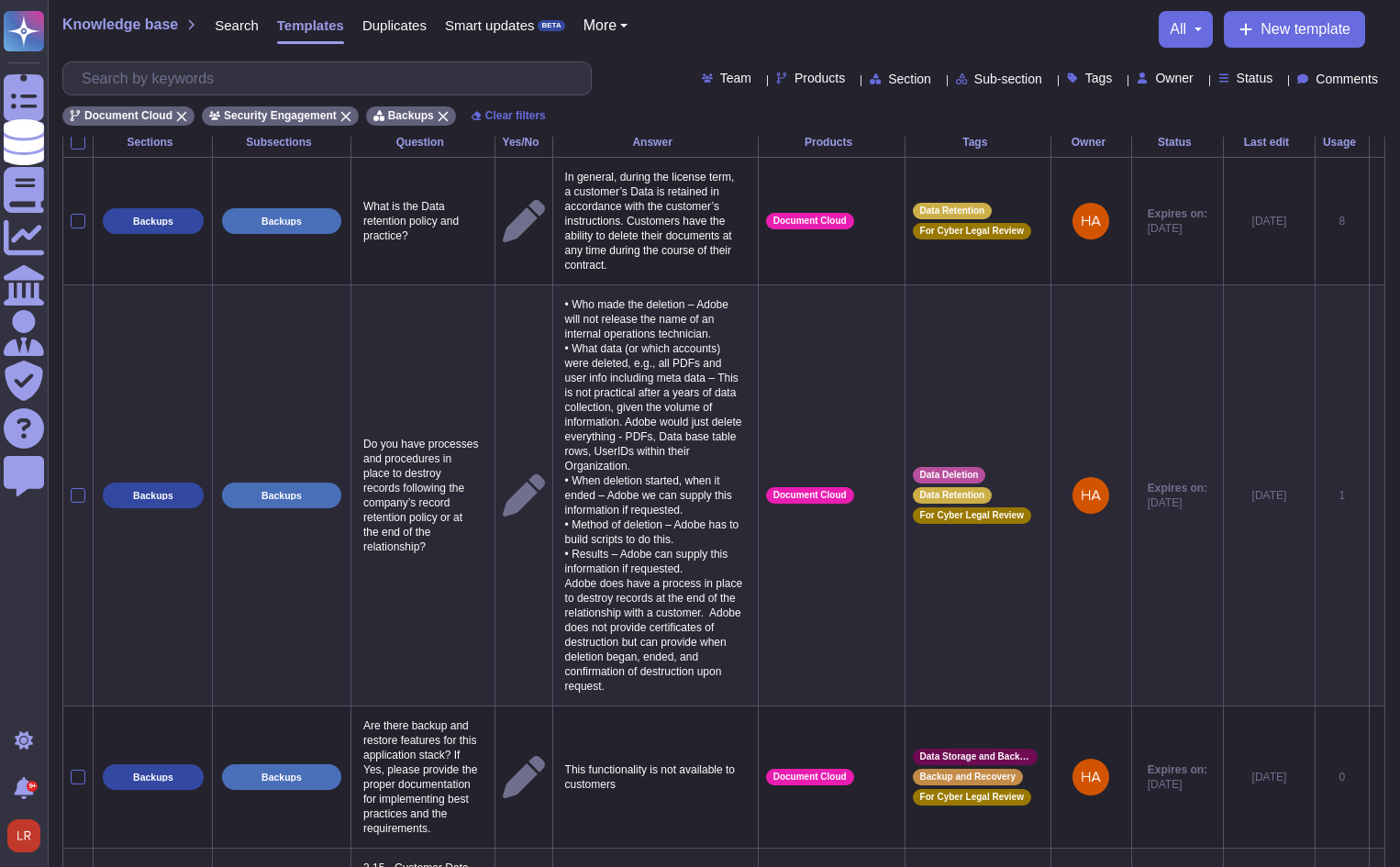
scroll to position [0, 0]
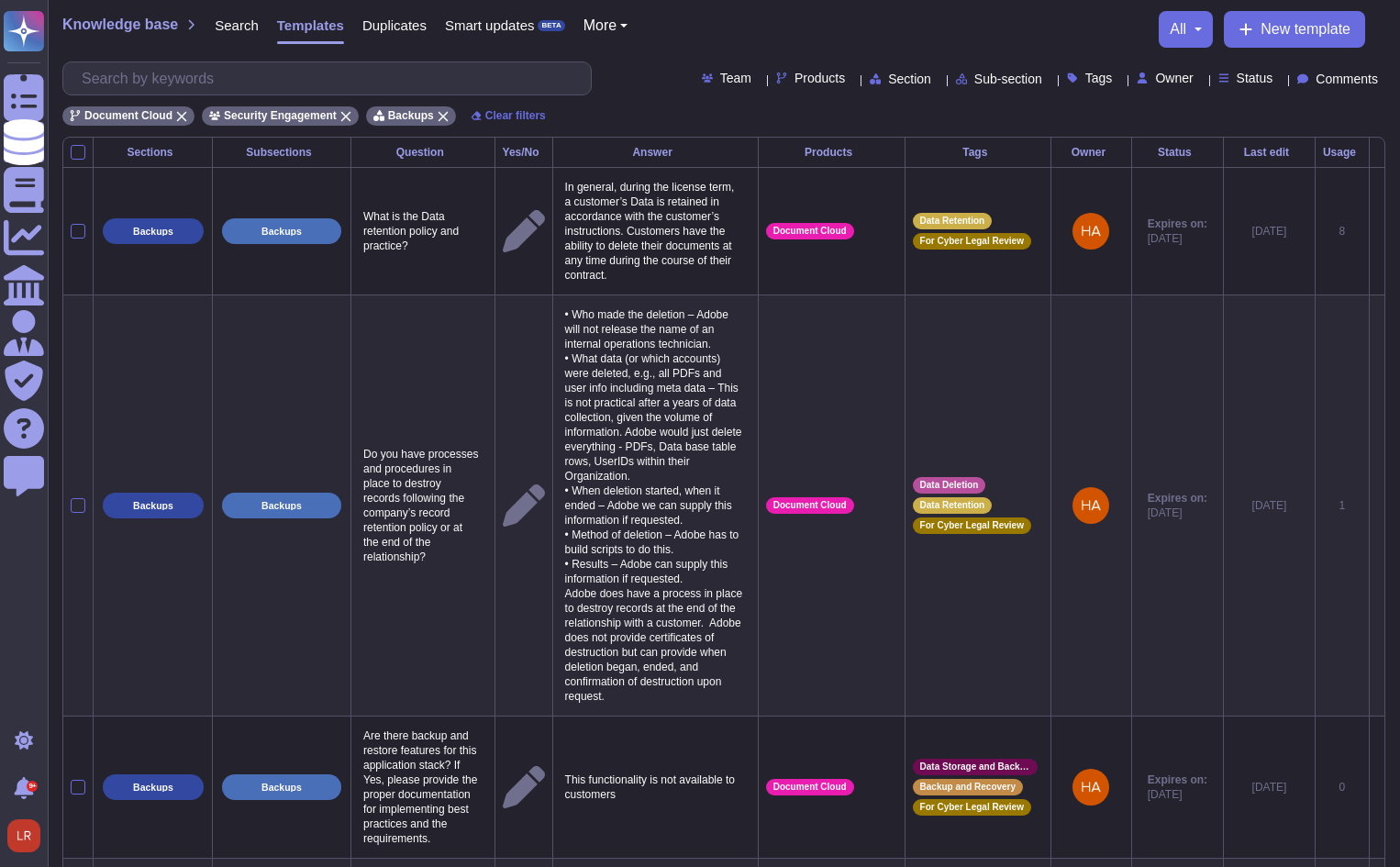
click at [984, 77] on span "Sub-section" at bounding box center [1008, 79] width 68 height 13
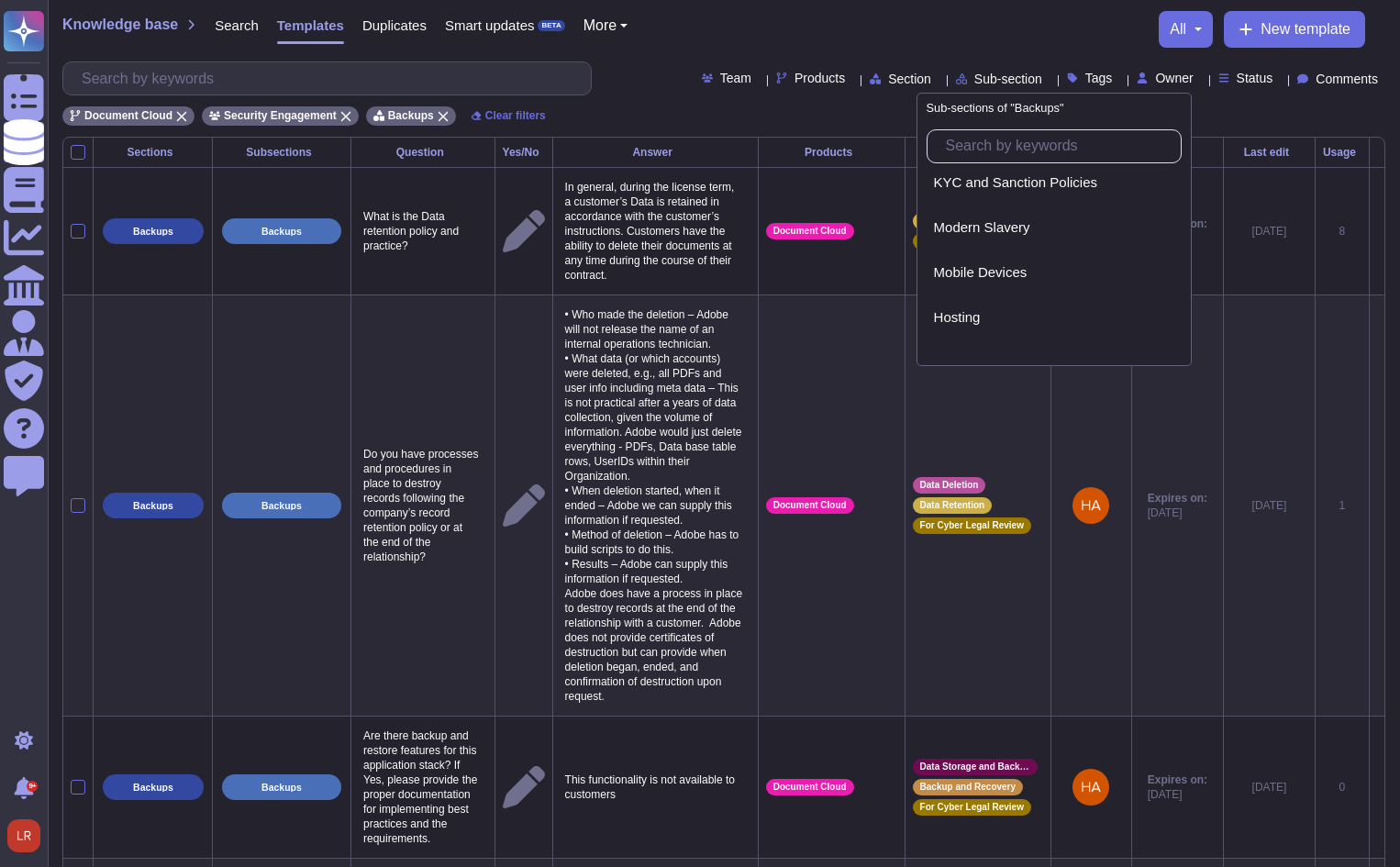
scroll to position [2139, 0]
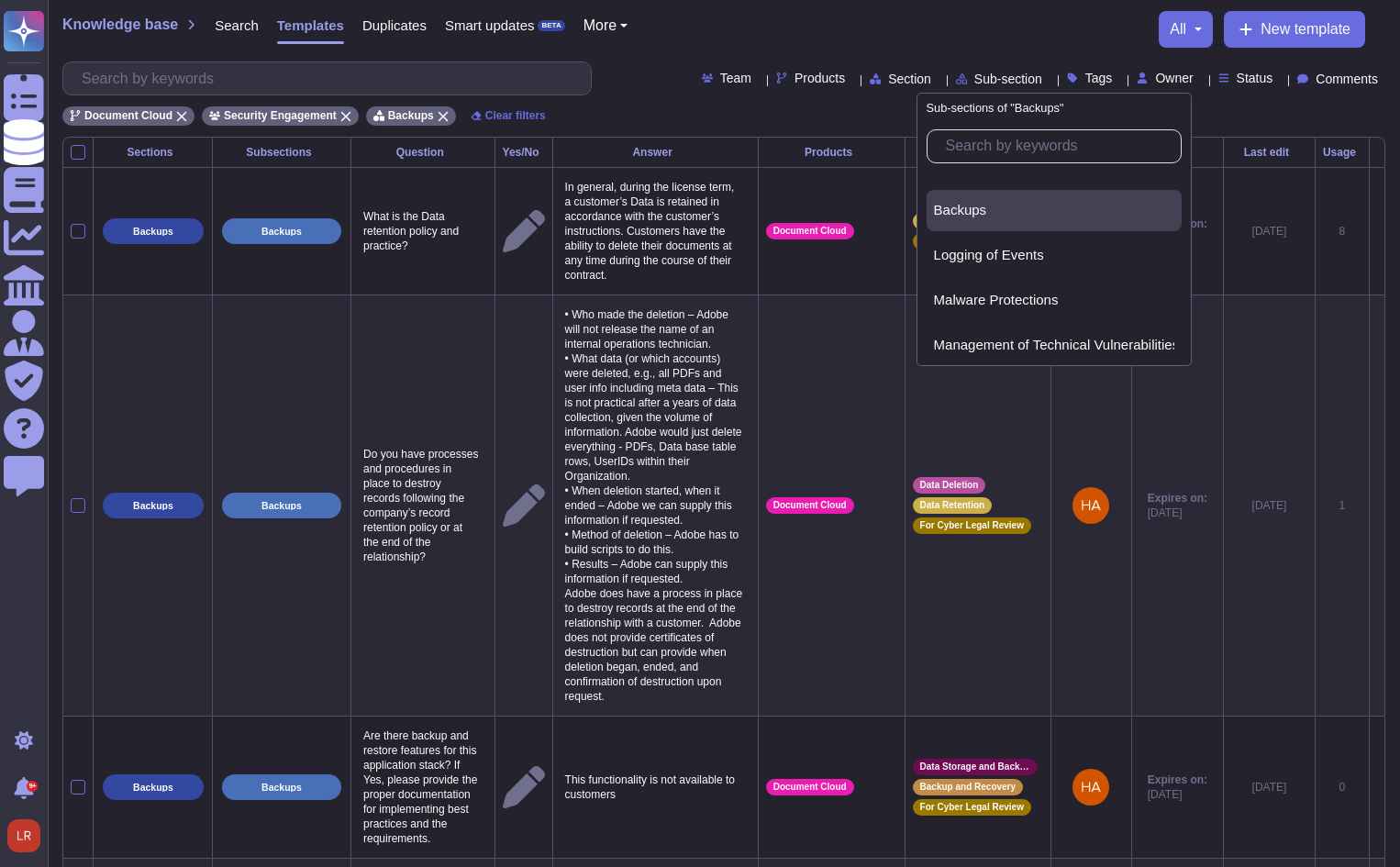
click at [982, 210] on span "Backups" at bounding box center [960, 210] width 53 height 17
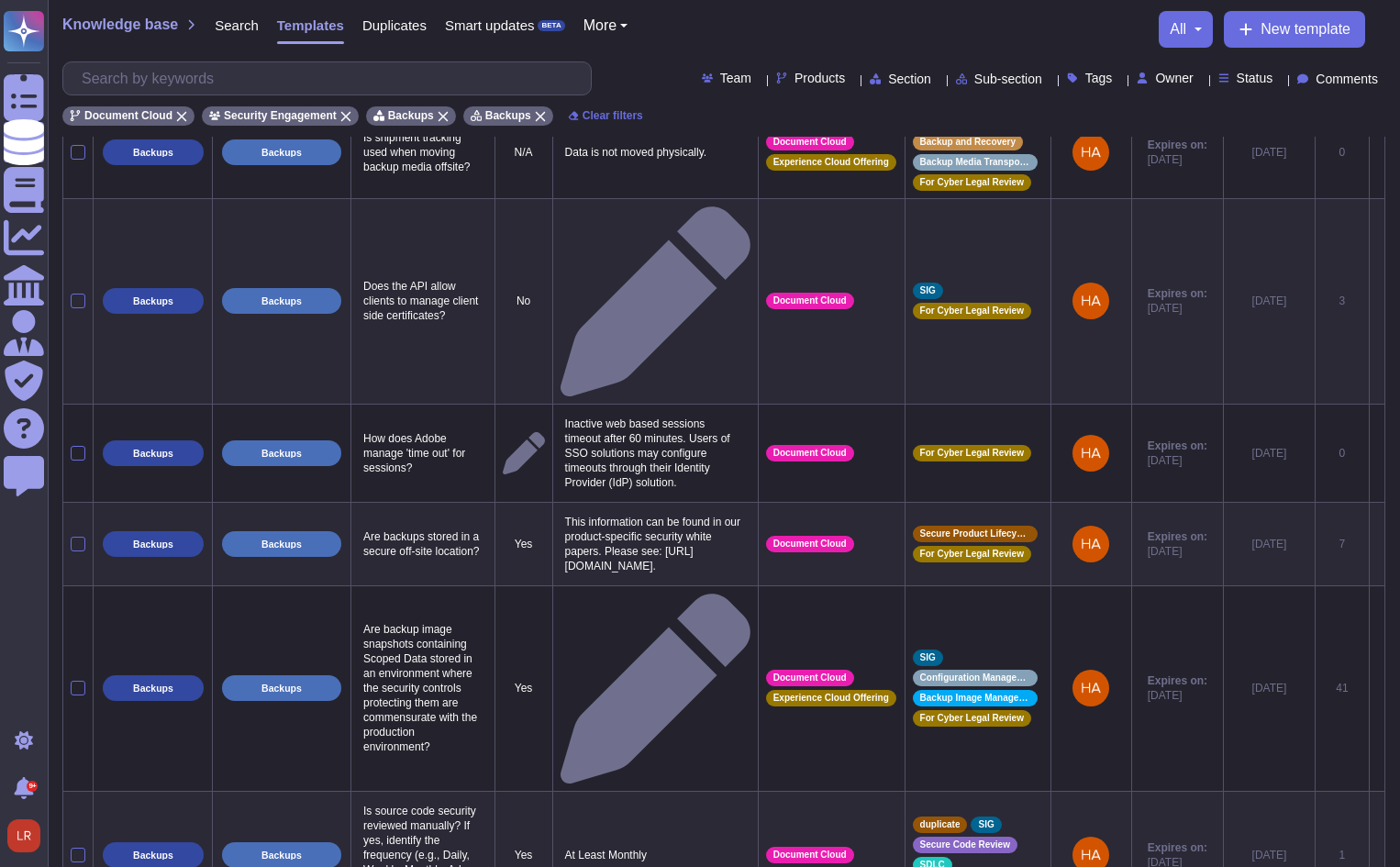
scroll to position [1126, 0]
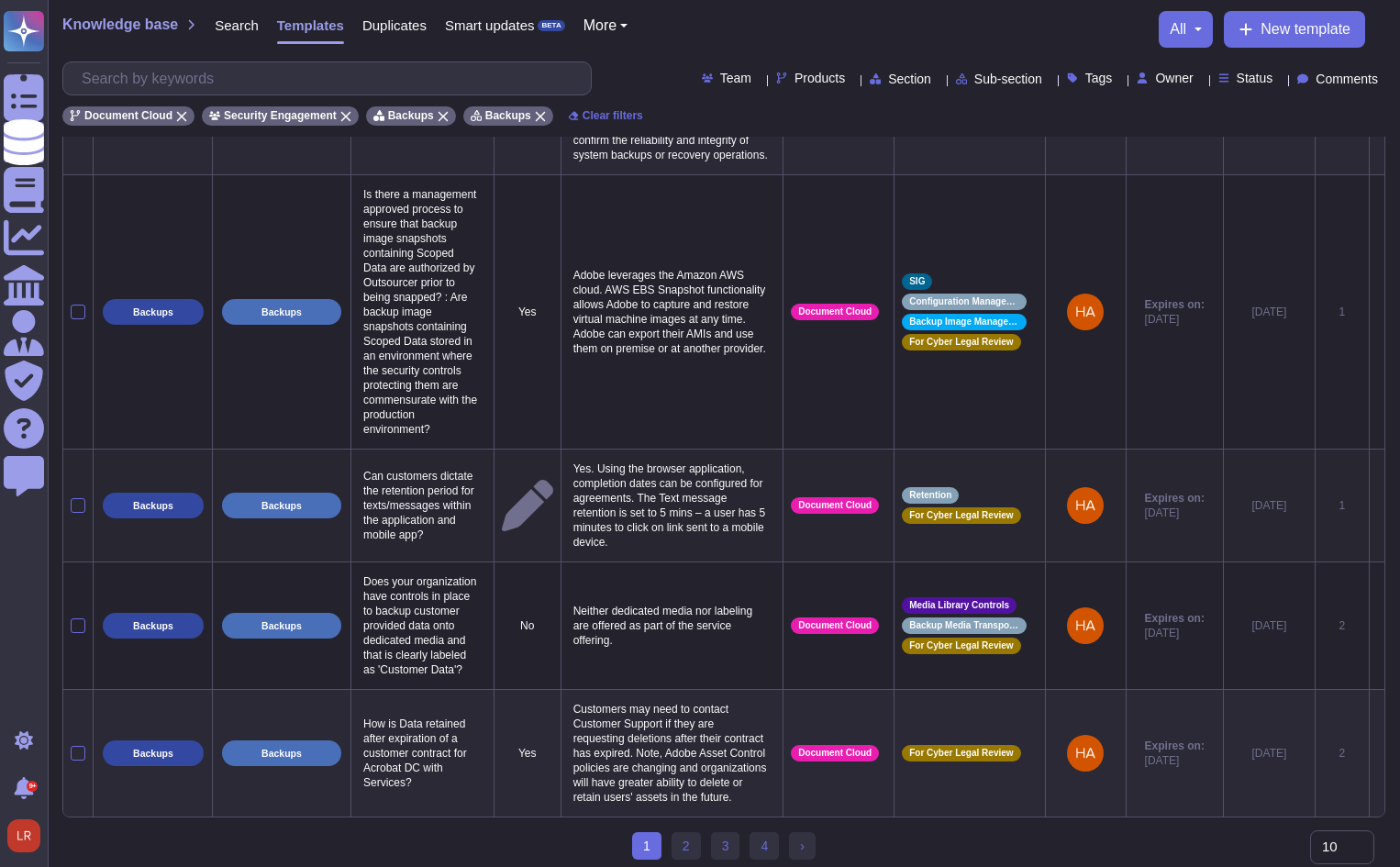
scroll to position [1306, 0]
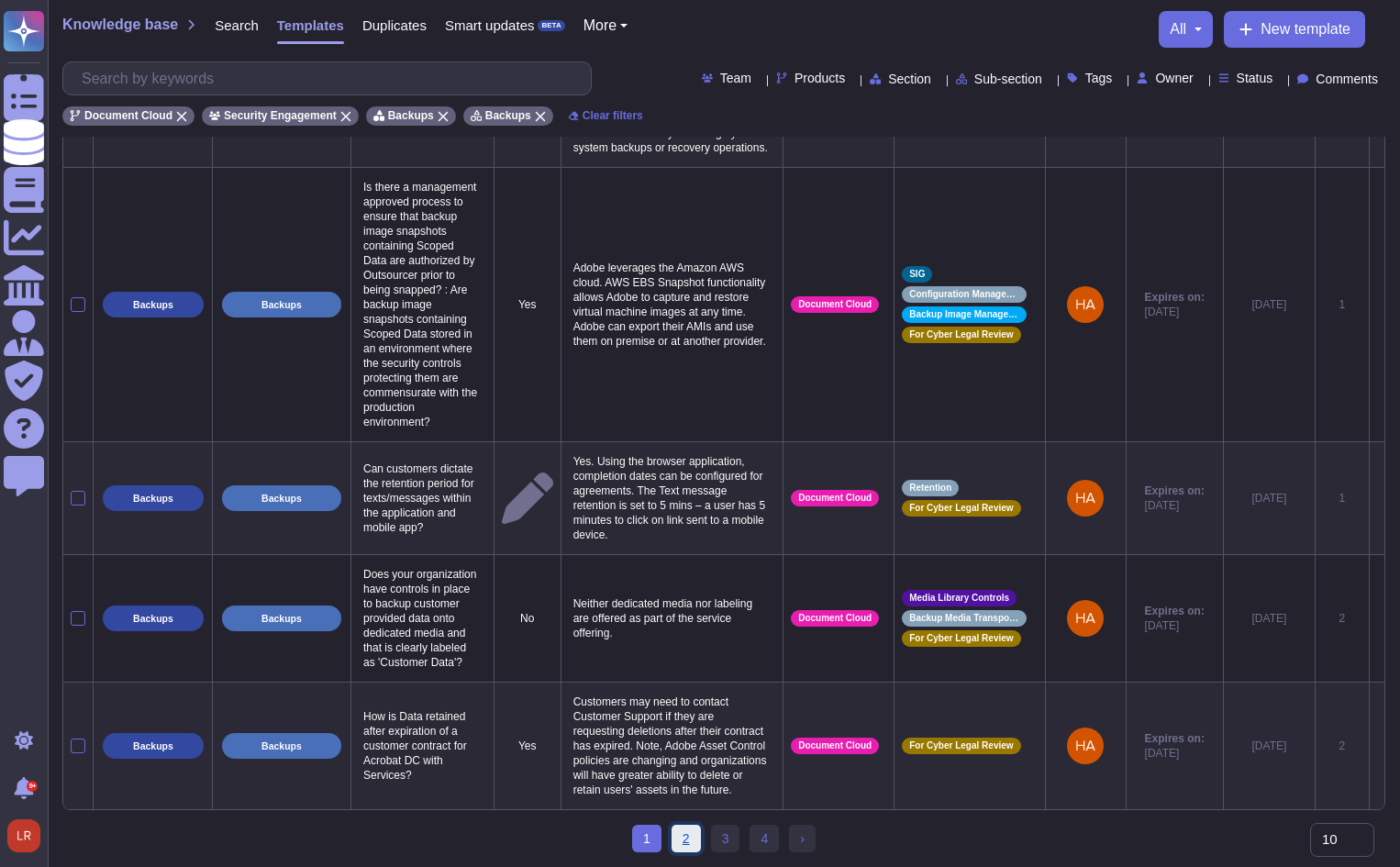
click at [686, 828] on link "2" at bounding box center [686, 838] width 29 height 27
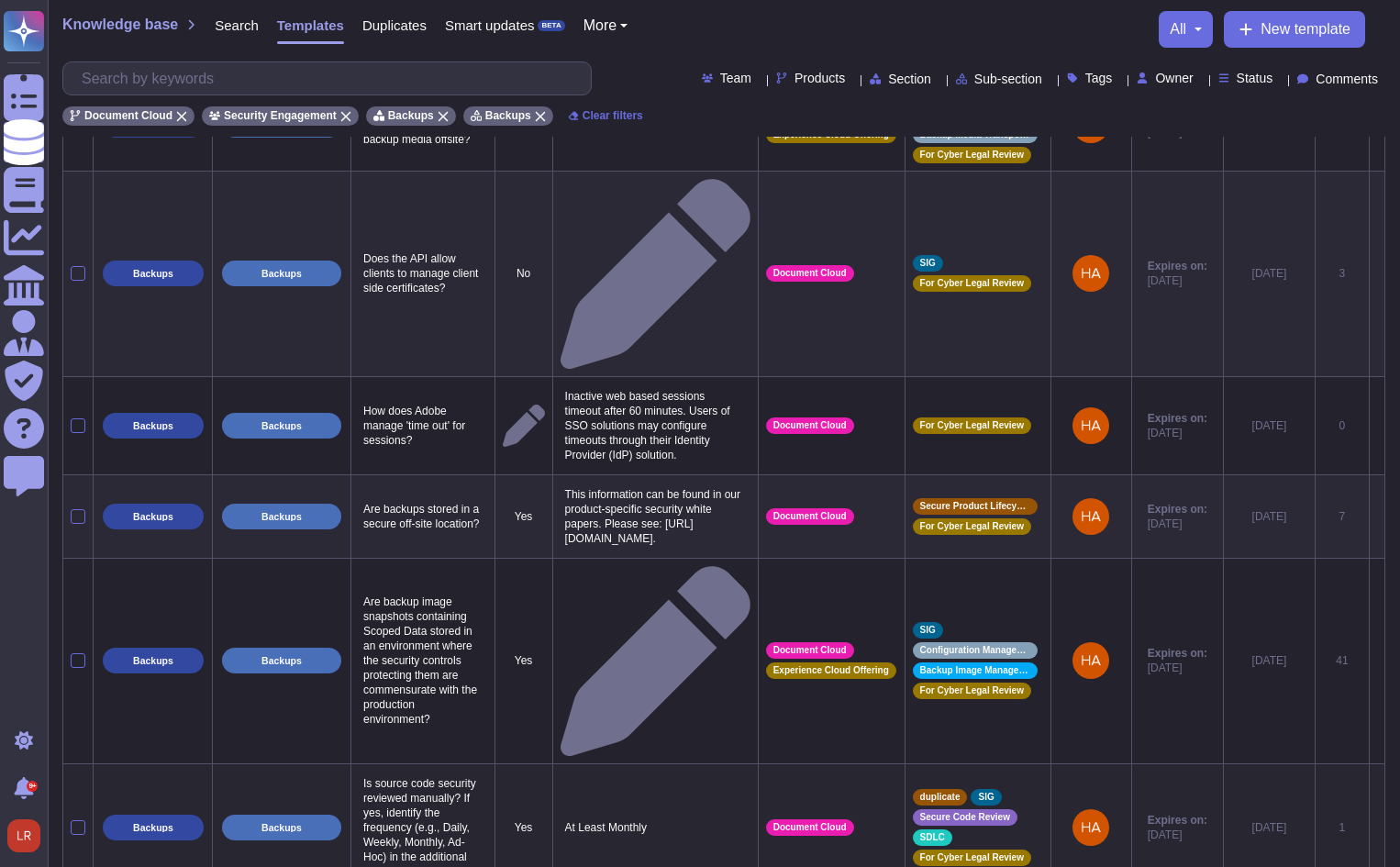
scroll to position [1126, 0]
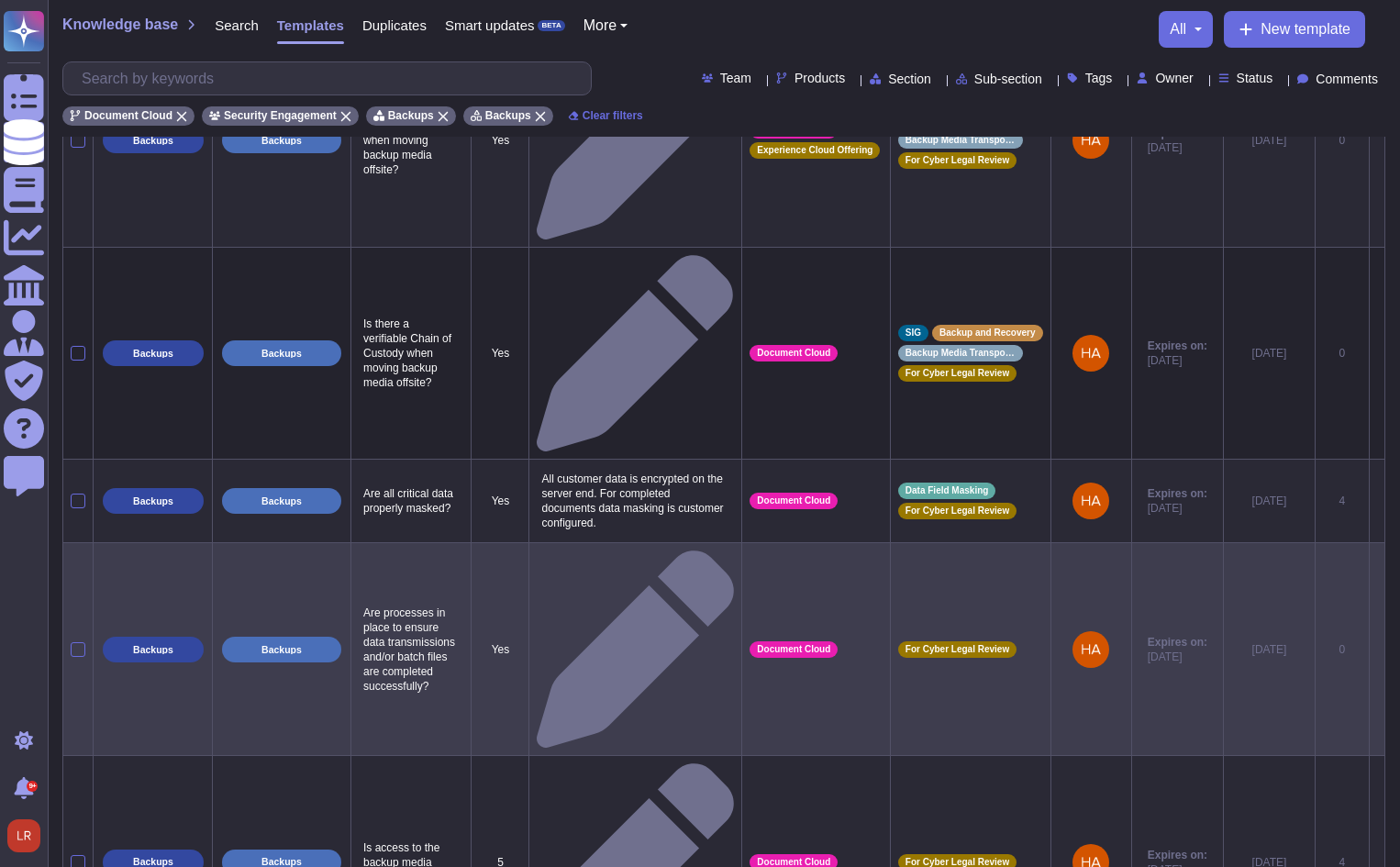
scroll to position [363, 0]
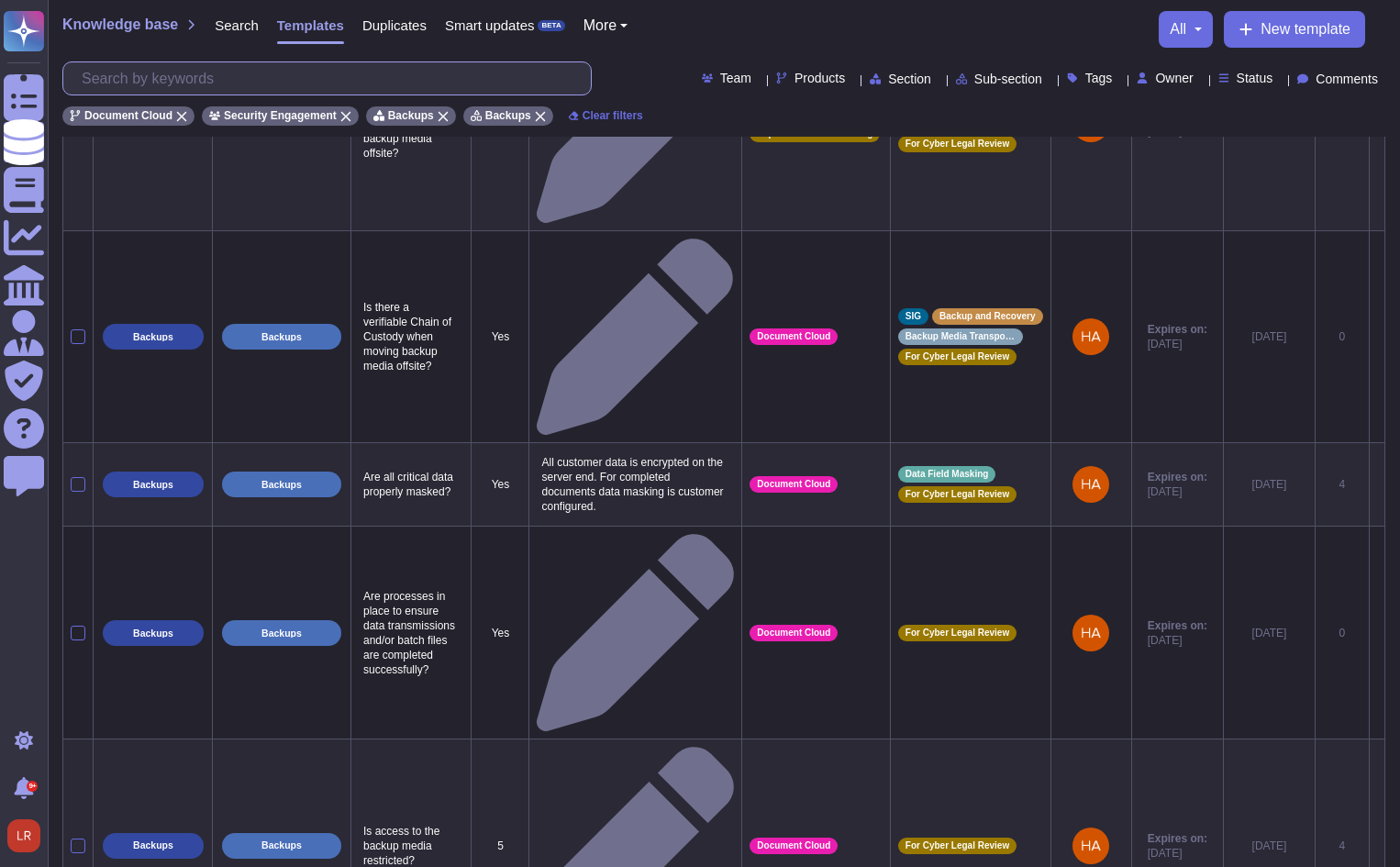
click at [242, 77] on input "text" at bounding box center [332, 78] width 518 height 32
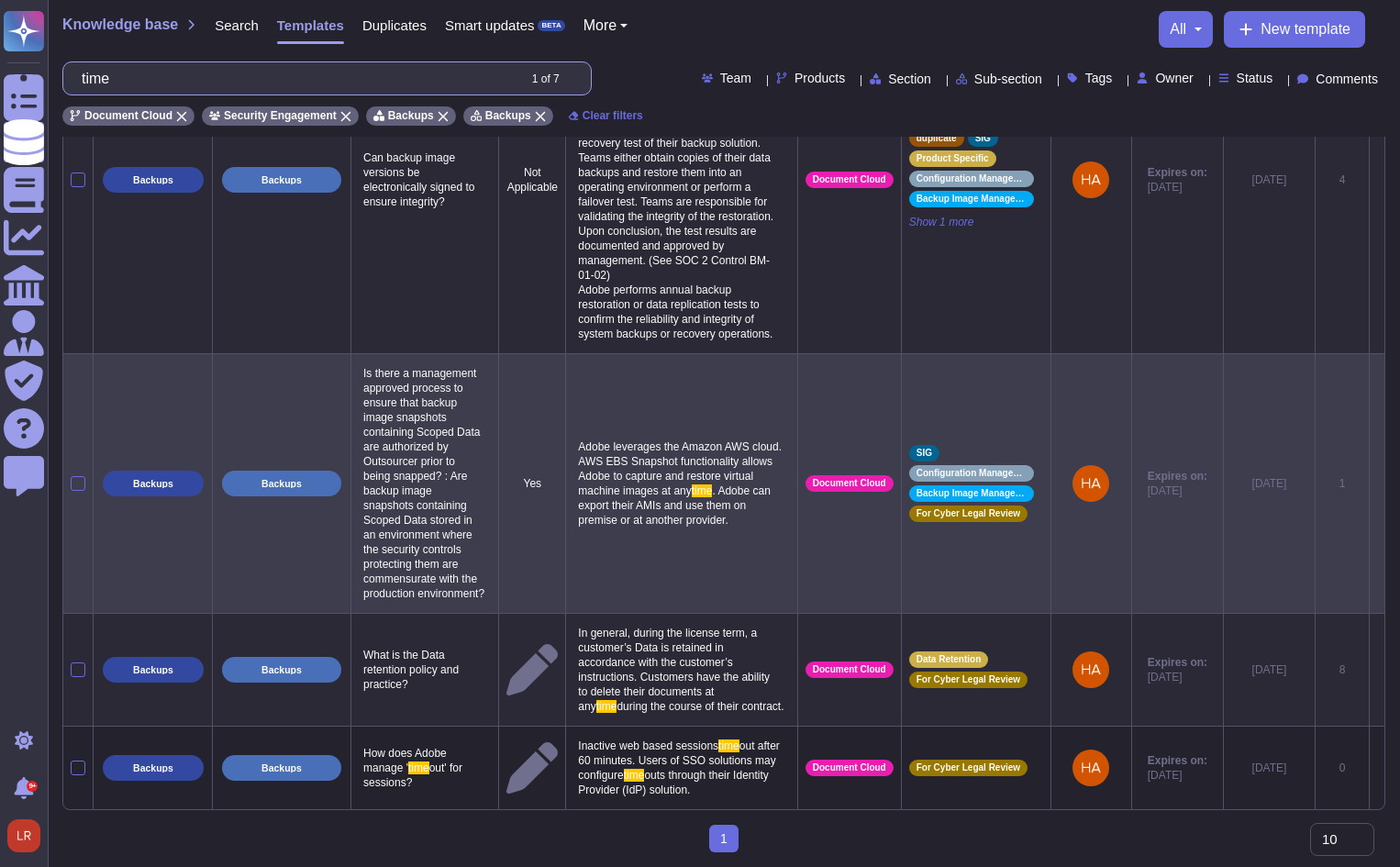
scroll to position [332, 0]
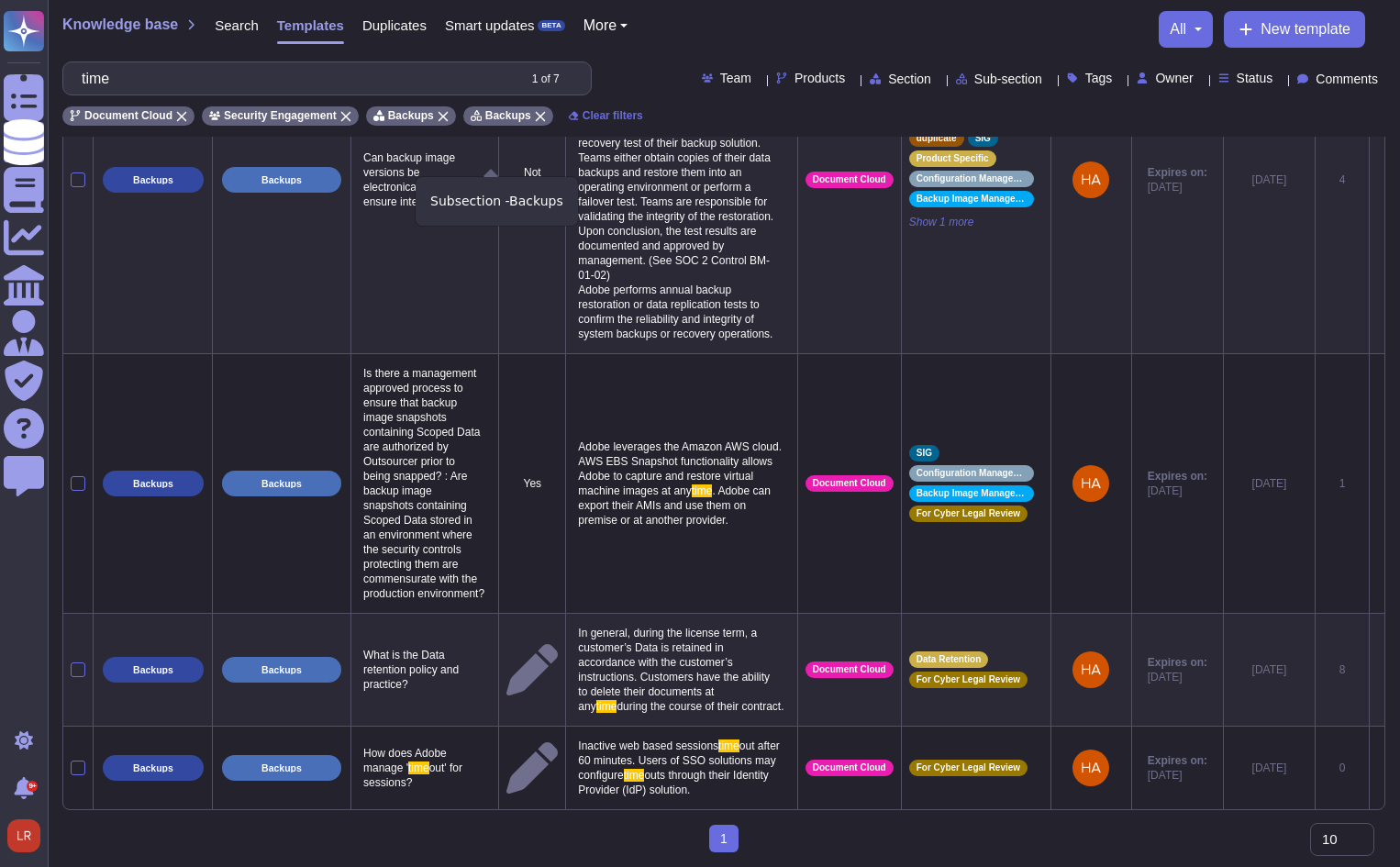
type input "time"
click at [536, 119] on icon at bounding box center [541, 117] width 10 height 10
click at [234, 22] on span "Search" at bounding box center [236, 25] width 44 height 14
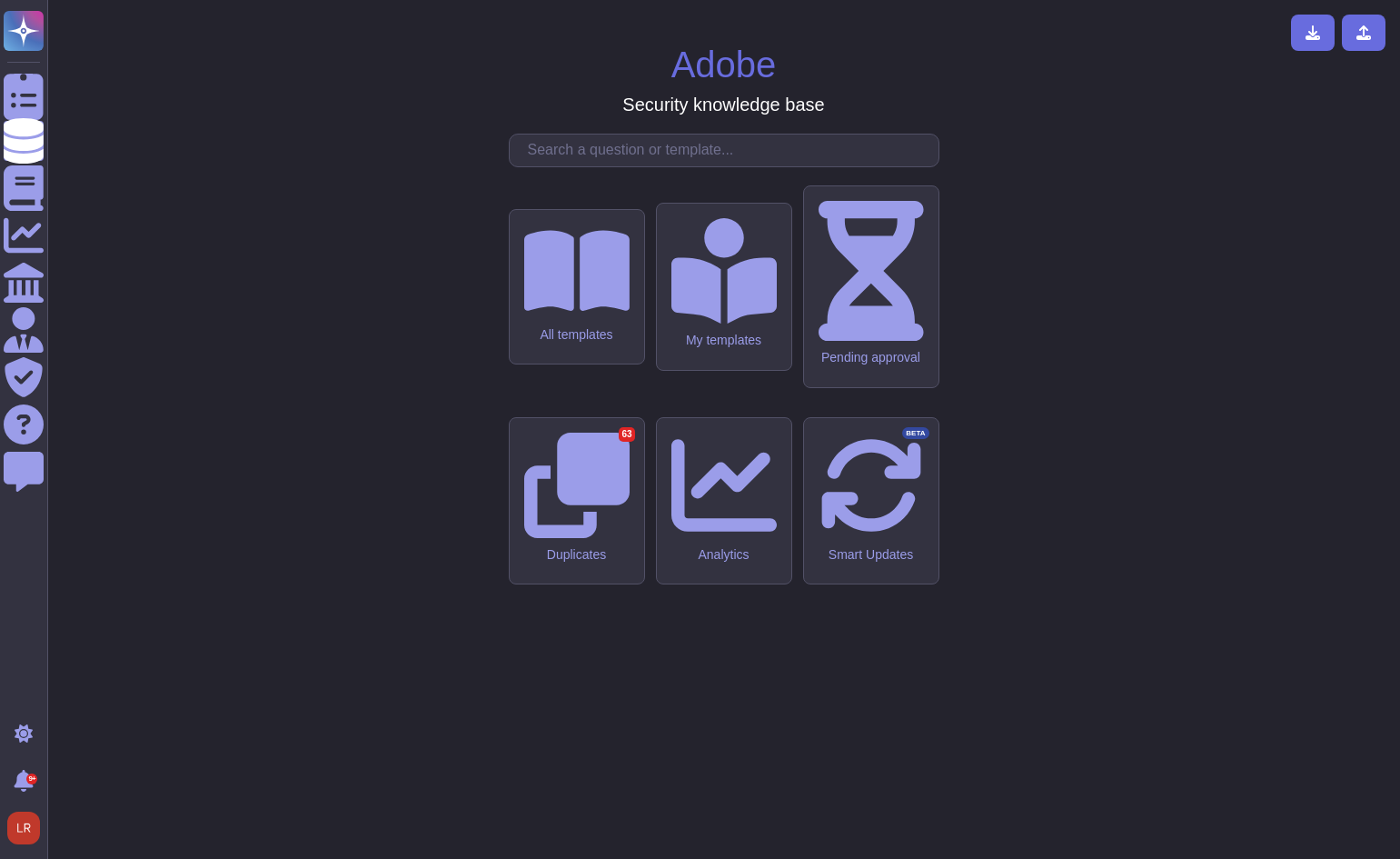
click at [644, 167] on input "text" at bounding box center [729, 150] width 420 height 32
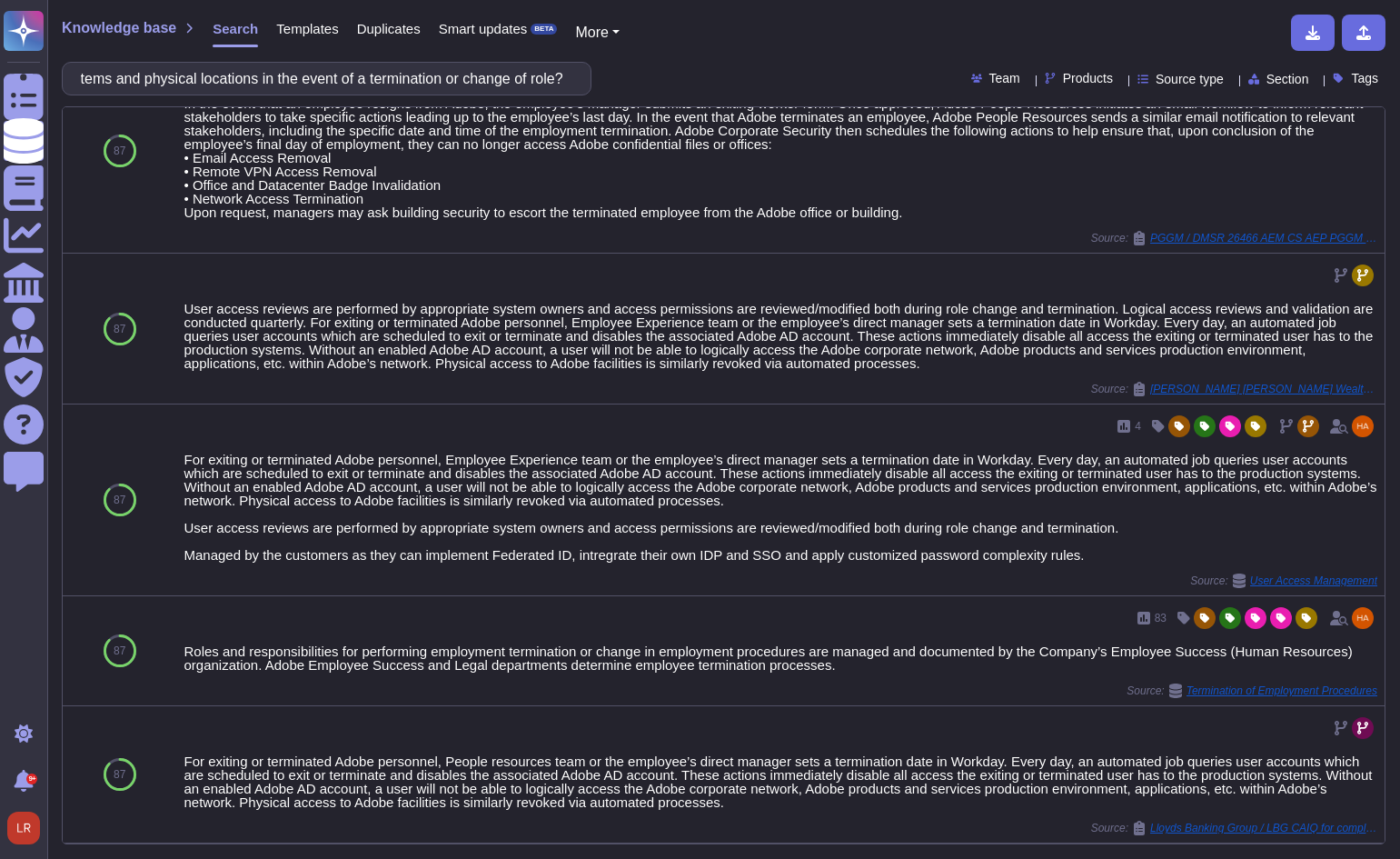
scroll to position [1731, 0]
click at [1199, 85] on span "Source type" at bounding box center [1189, 78] width 68 height 13
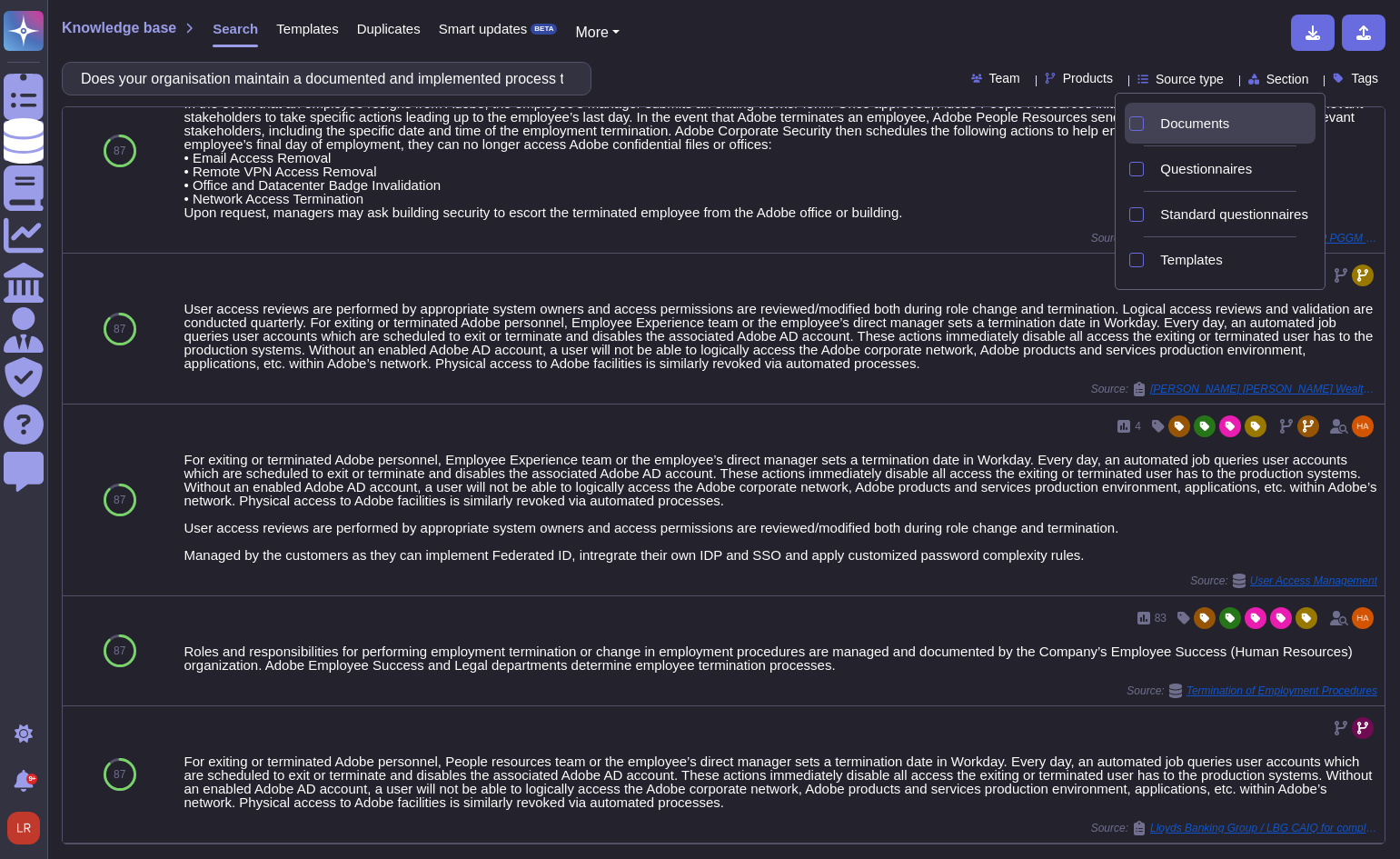
click at [1194, 125] on span "Documents" at bounding box center [1195, 123] width 69 height 16
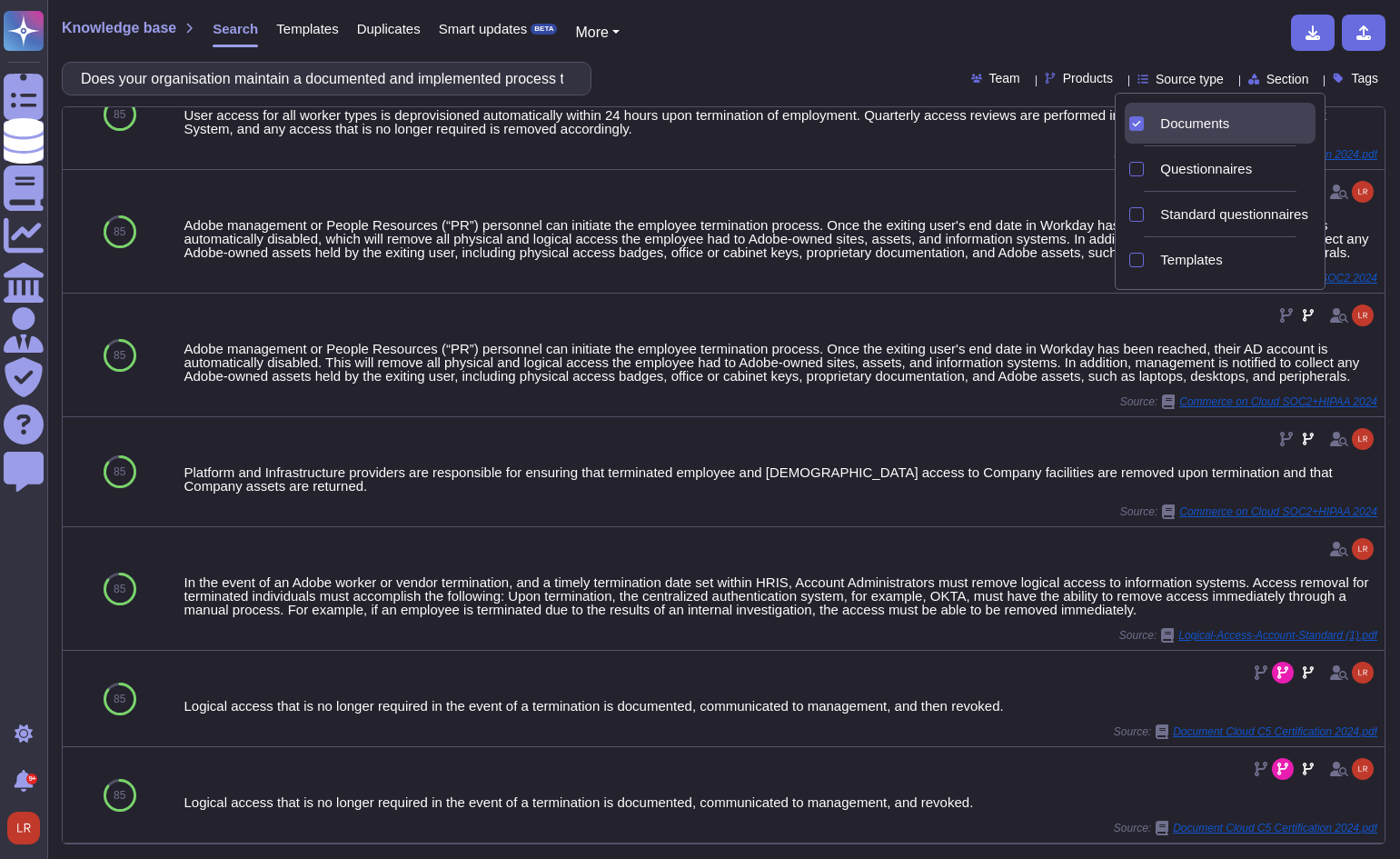
click at [789, 52] on div "Knowledge base Search Templates Duplicates Smart updates BETA More Does your or…" at bounding box center [723, 430] width 1353 height 859
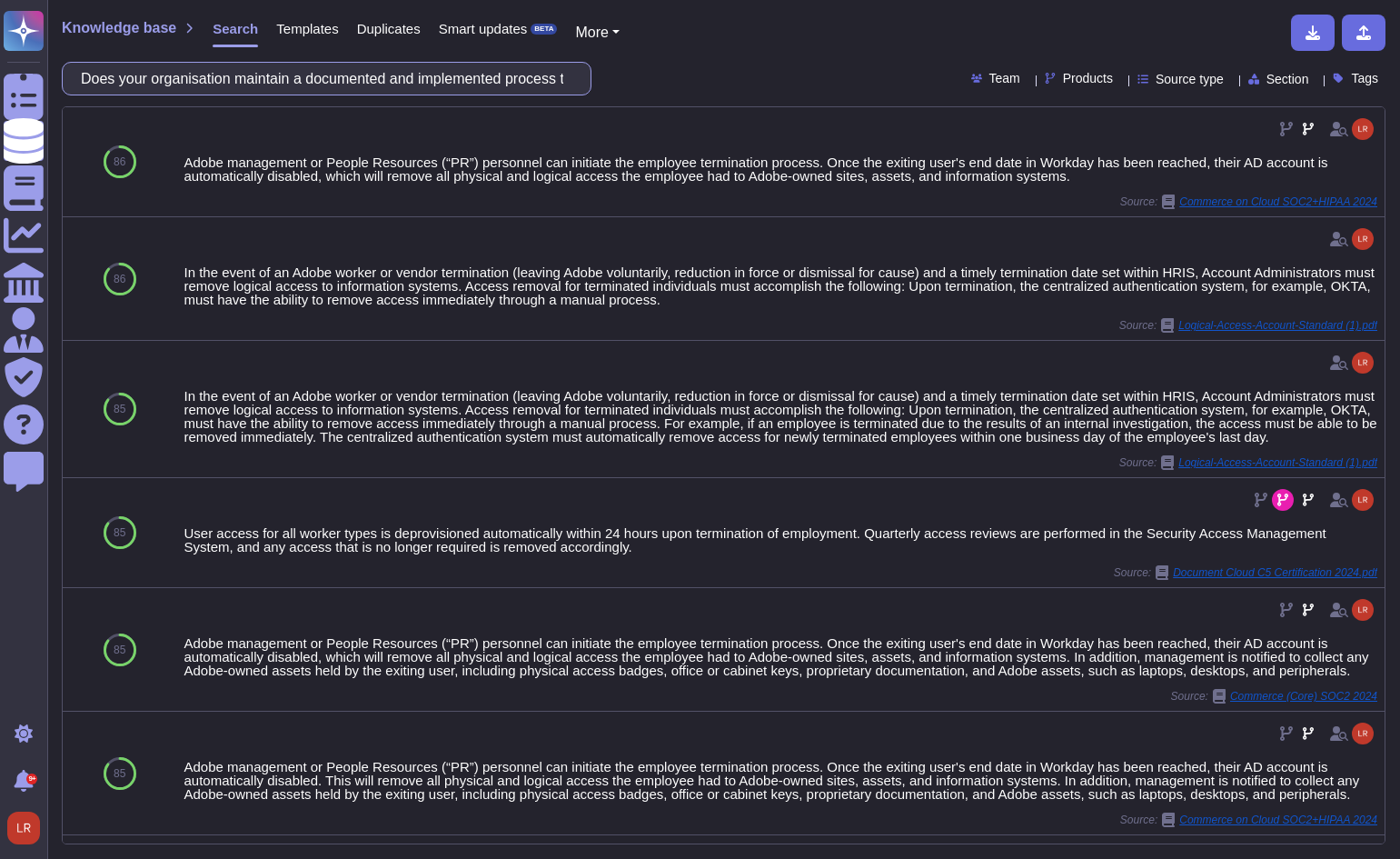
click at [491, 73] on input "Does your organisation maintain a documented and implemented process to remove …" at bounding box center [323, 78] width 501 height 32
paste input "Are security events relating to systems or data actively logged, monitored and …"
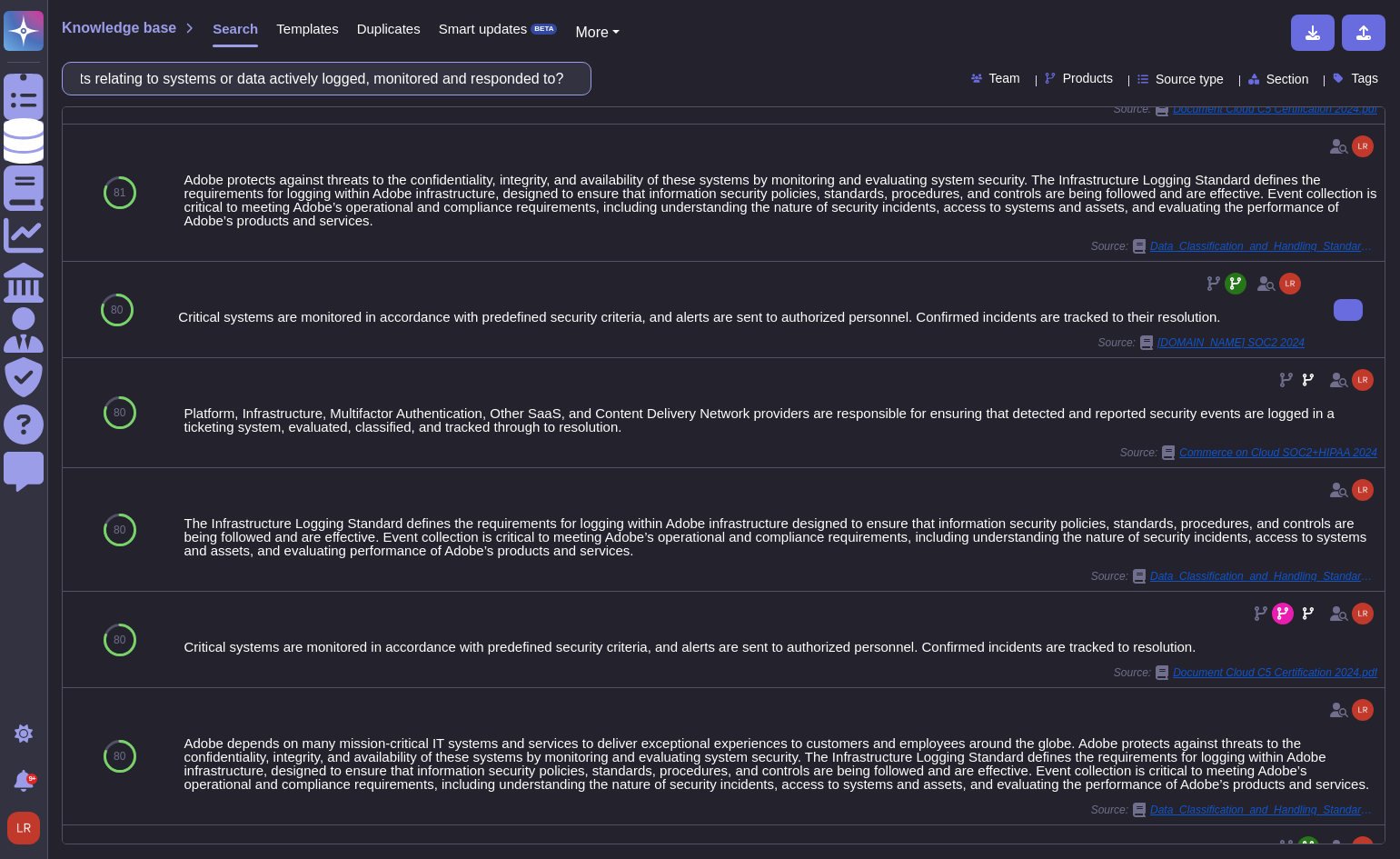
scroll to position [350, 0]
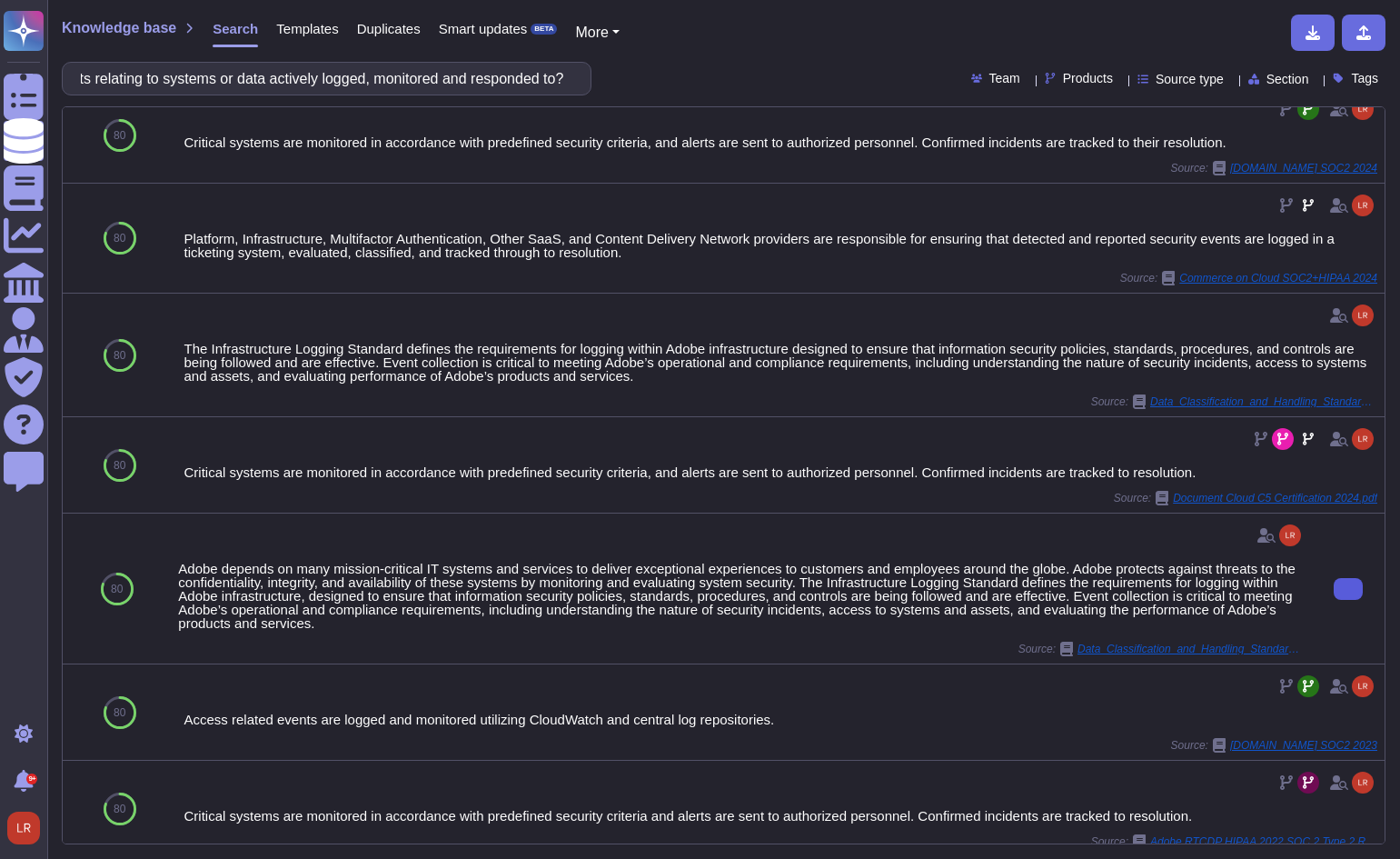
type input "Are security events relating to systems or data actively logged, monitored and …"
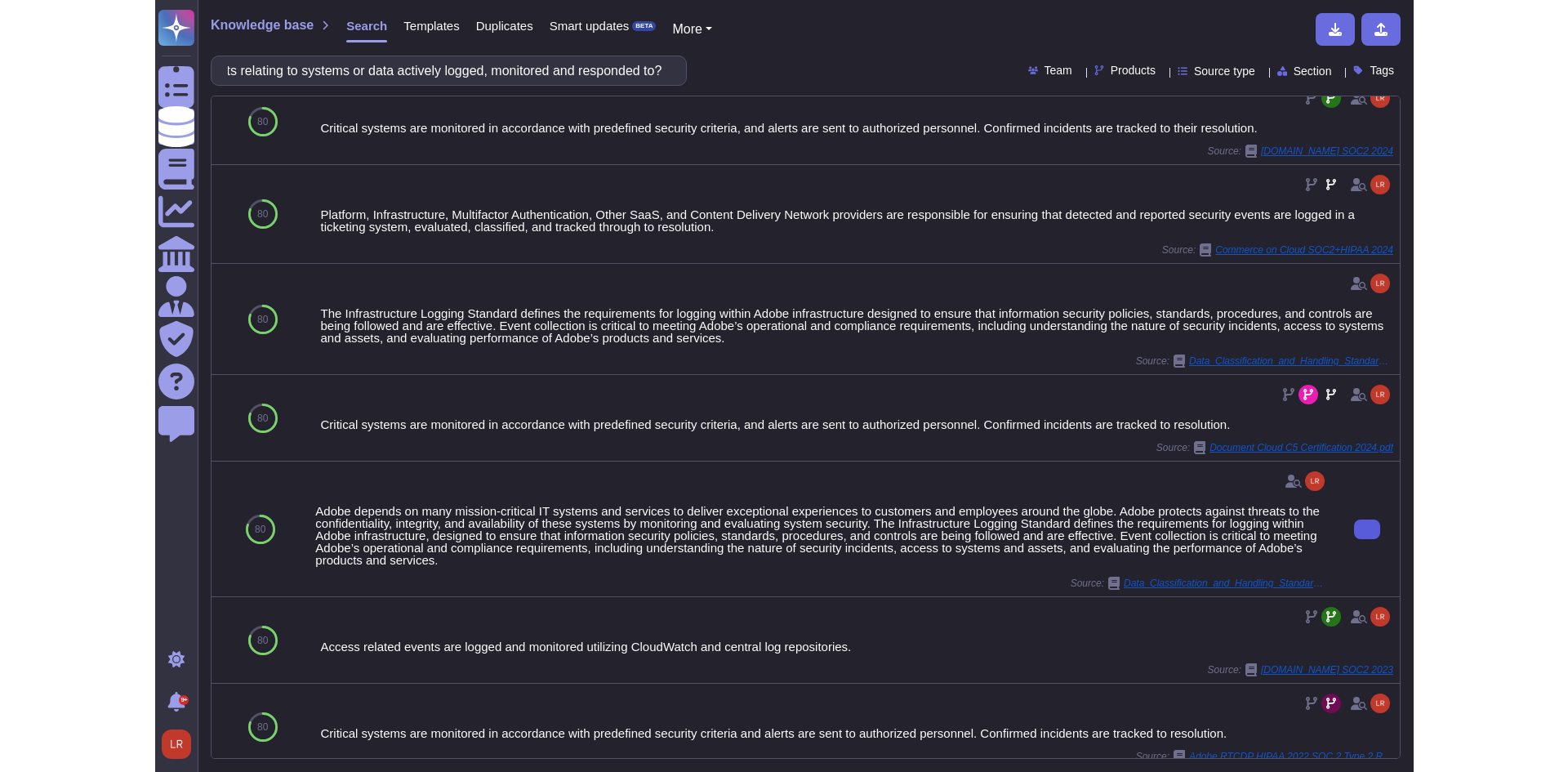
scroll to position [0, 0]
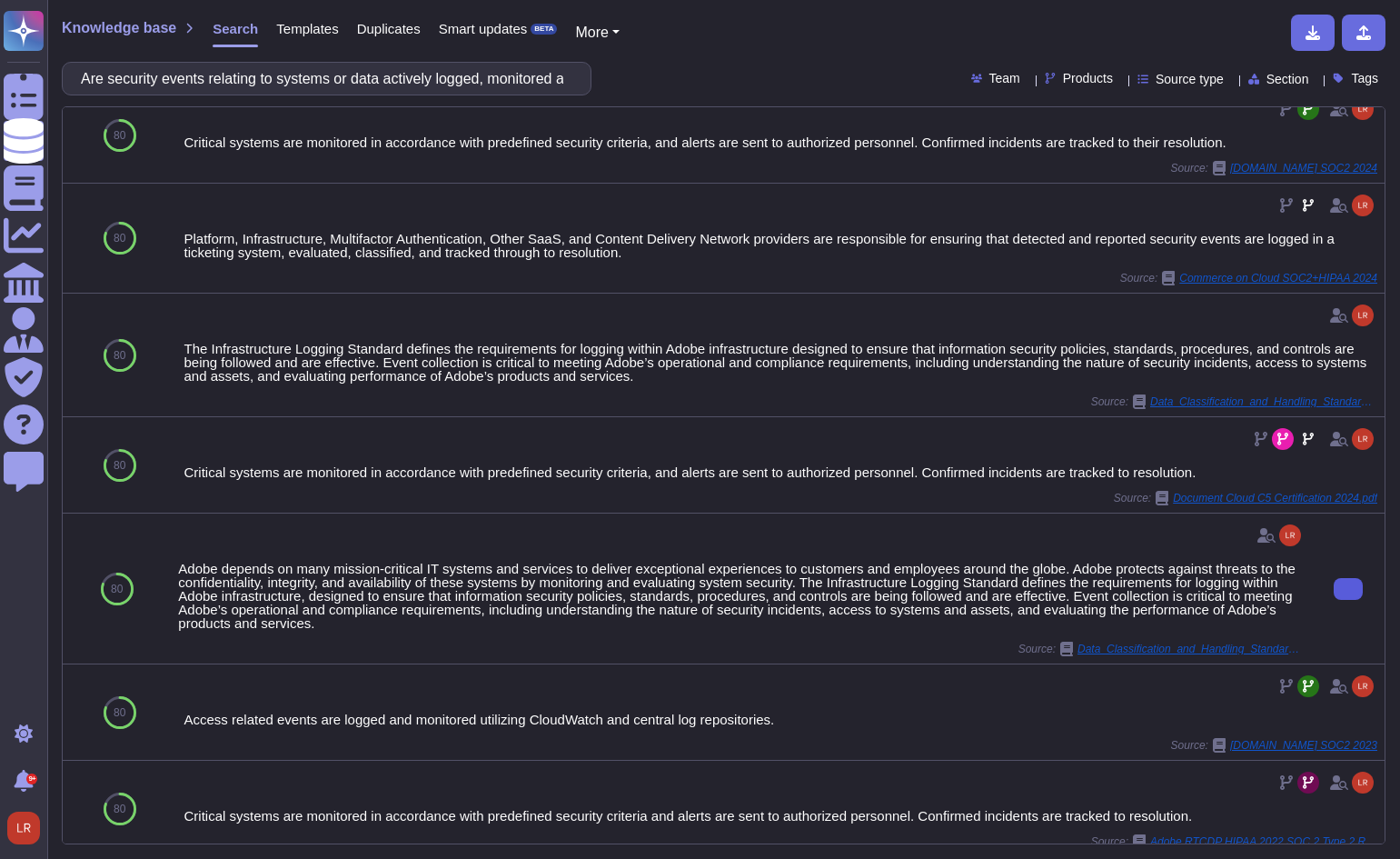
click at [1348, 588] on icon at bounding box center [1348, 588] width 0 height 0
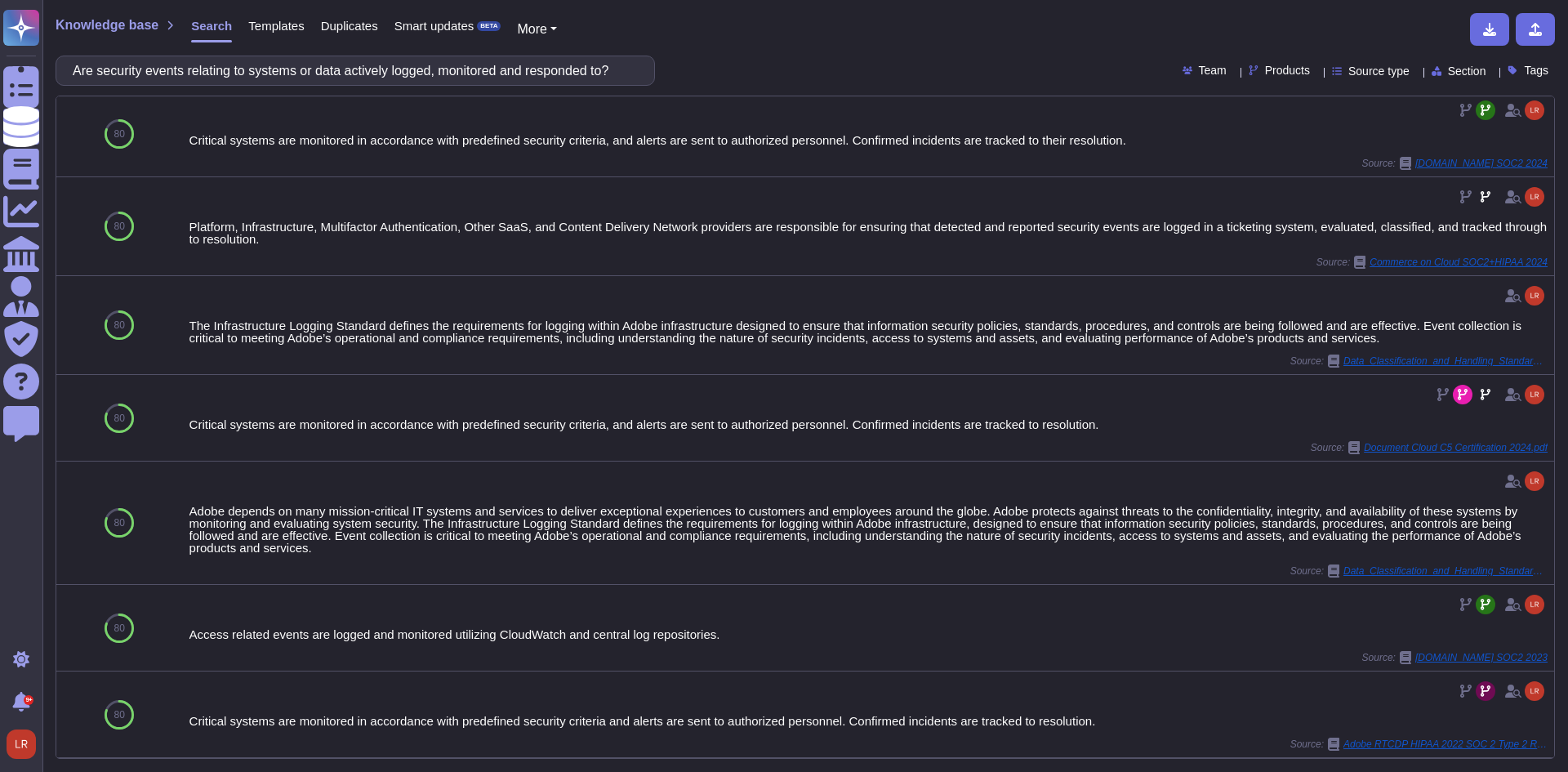
scroll to position [290, 0]
